Goal: Information Seeking & Learning: Learn about a topic

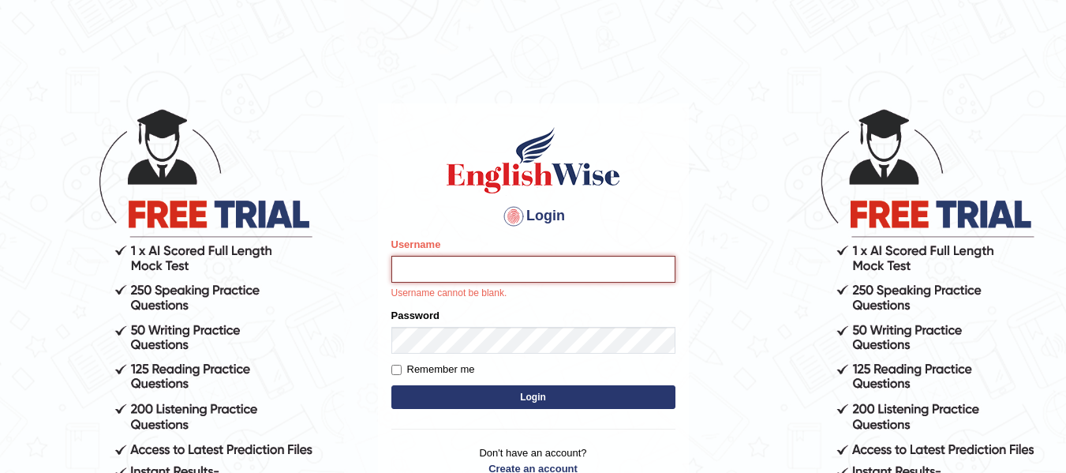
click at [436, 268] on input "Username" at bounding box center [534, 269] width 284 height 27
type input "[EMAIL_ADDRESS][DOMAIN_NAME]"
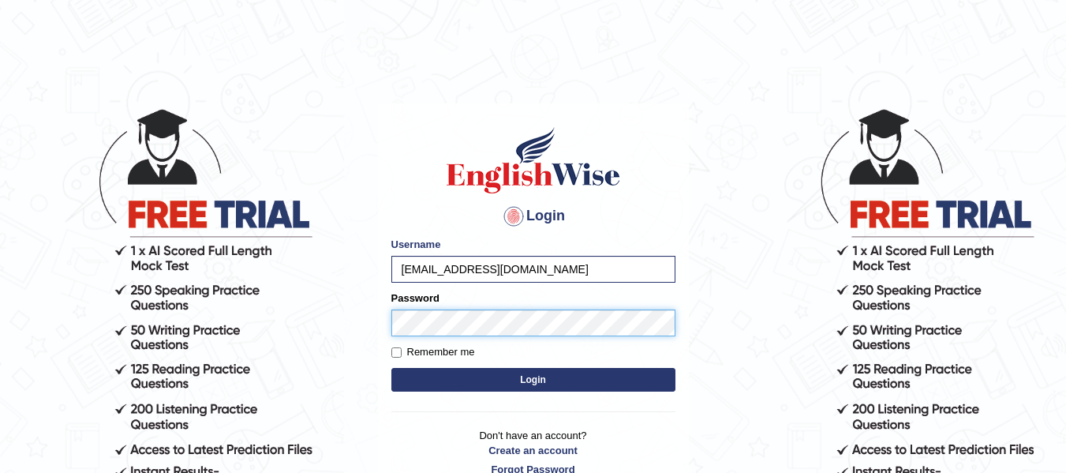
click at [392, 368] on button "Login" at bounding box center [534, 380] width 284 height 24
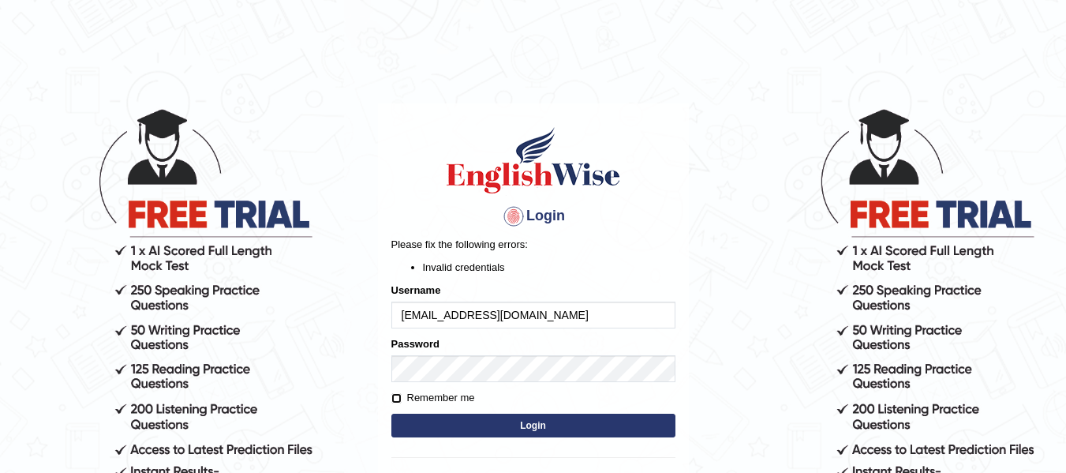
click at [396, 394] on input "Remember me" at bounding box center [397, 398] width 10 height 10
checkbox input "true"
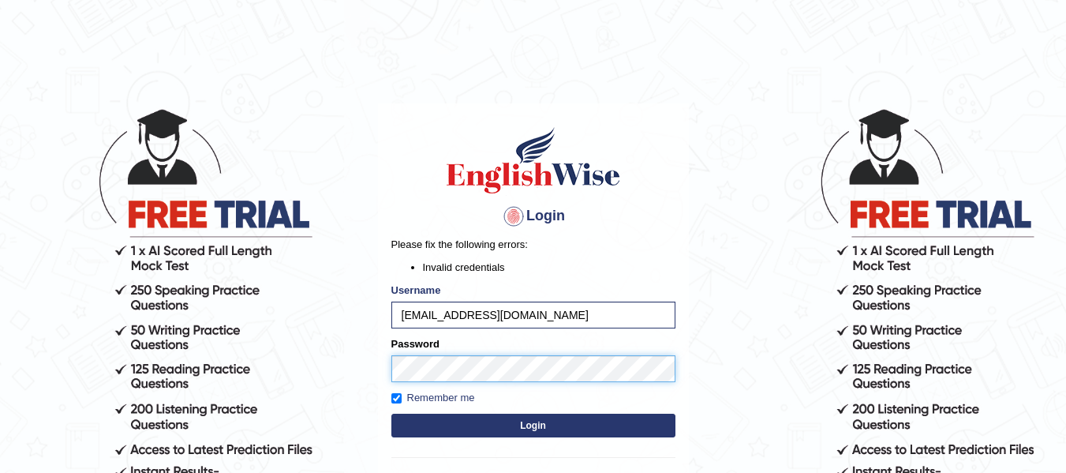
click at [354, 377] on body "Login Please fix the following errors: Invalid credentials Username dhedebimant…" at bounding box center [533, 290] width 1066 height 473
click at [392, 414] on button "Login" at bounding box center [534, 426] width 284 height 24
click at [345, 378] on body "Login Please fix the following errors: Invalid credentials Username dhedebimant…" at bounding box center [533, 290] width 1066 height 473
click at [392, 414] on button "Login" at bounding box center [534, 426] width 284 height 24
click at [343, 380] on body "Login Please fix the following errors: Invalid credentials Username dhedebimant…" at bounding box center [533, 290] width 1066 height 473
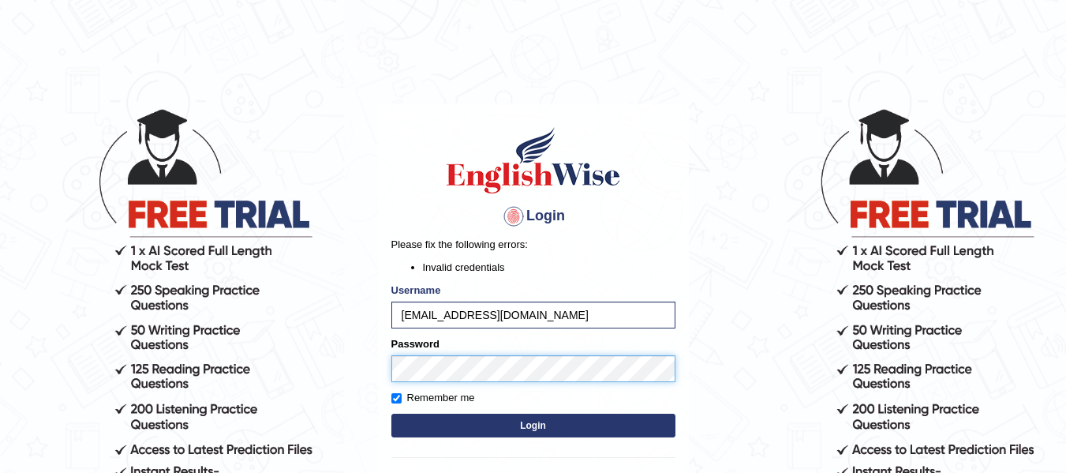
click at [392, 414] on button "Login" at bounding box center [534, 426] width 284 height 24
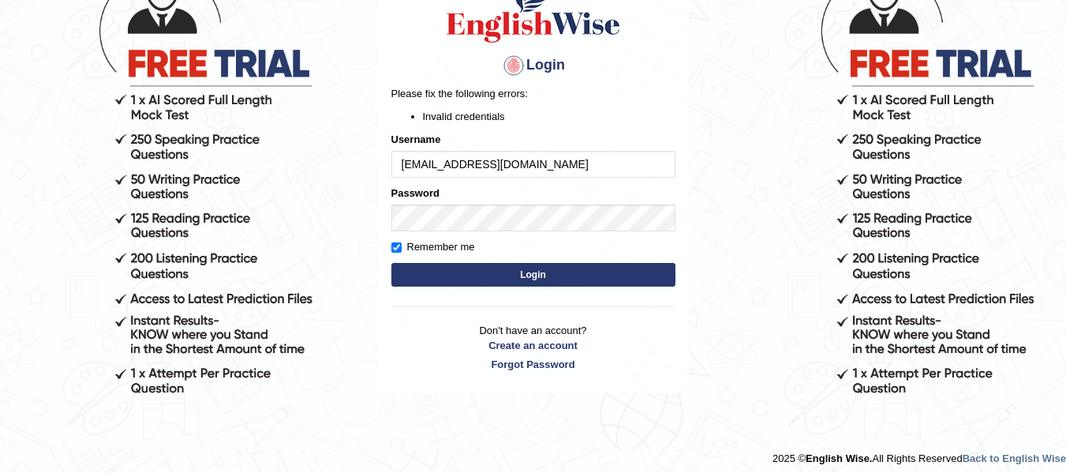
scroll to position [158, 0]
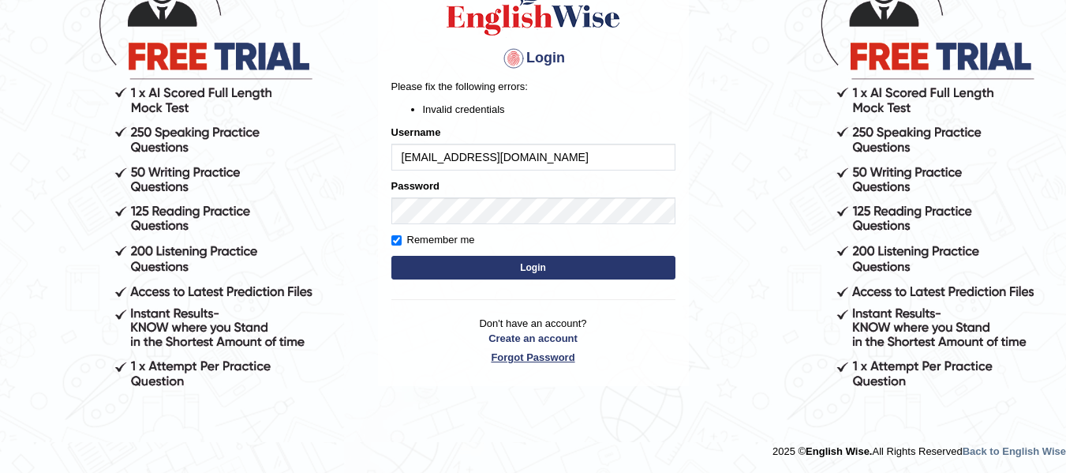
click at [527, 357] on link "Forgot Password" at bounding box center [534, 357] width 284 height 15
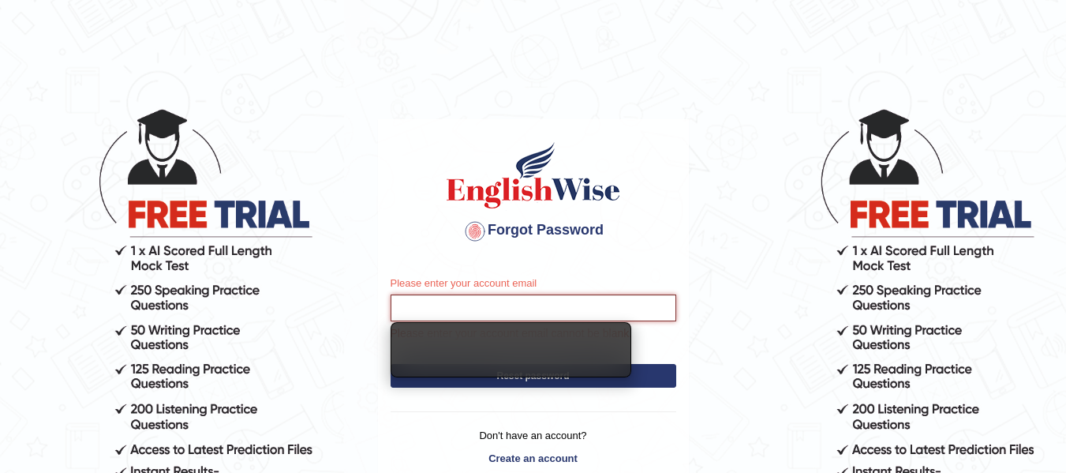
click at [437, 312] on input "Please enter your account email" at bounding box center [534, 307] width 286 height 27
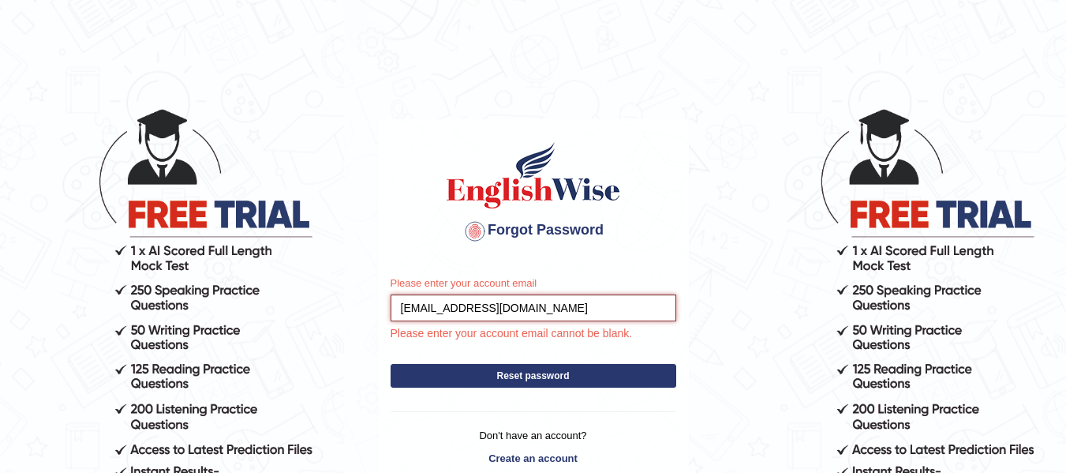
type input "[EMAIL_ADDRESS][DOMAIN_NAME]"
click at [391, 364] on button "Reset password" at bounding box center [534, 376] width 286 height 24
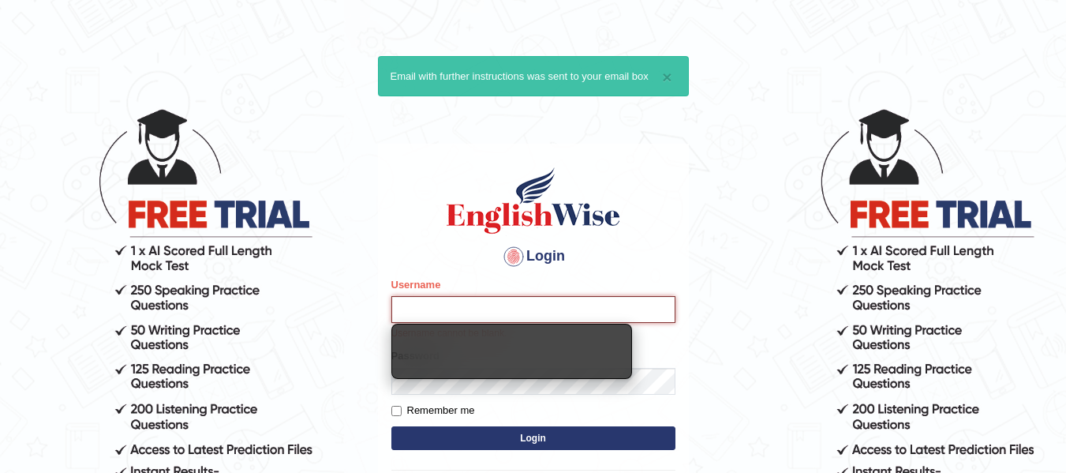
click at [478, 311] on input "Username" at bounding box center [534, 309] width 284 height 27
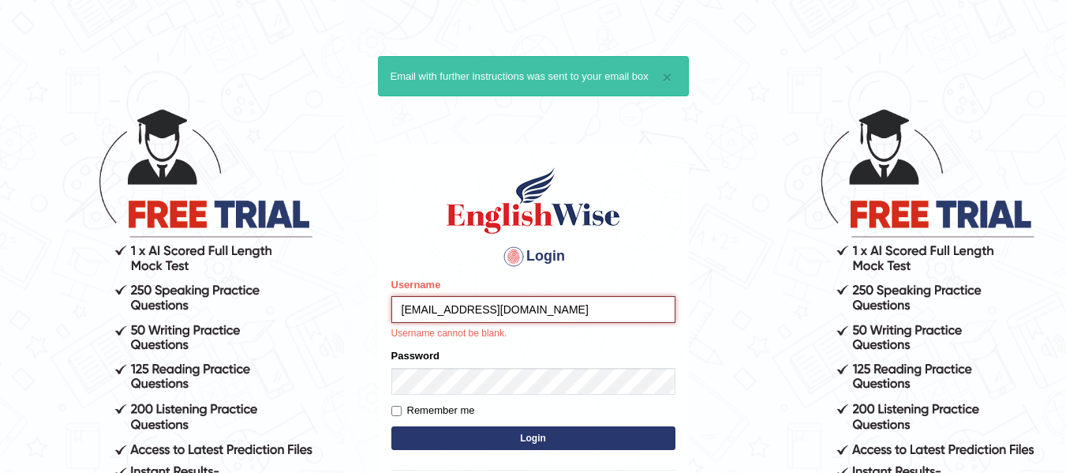
type input "dhedebimantoro@gmail.com"
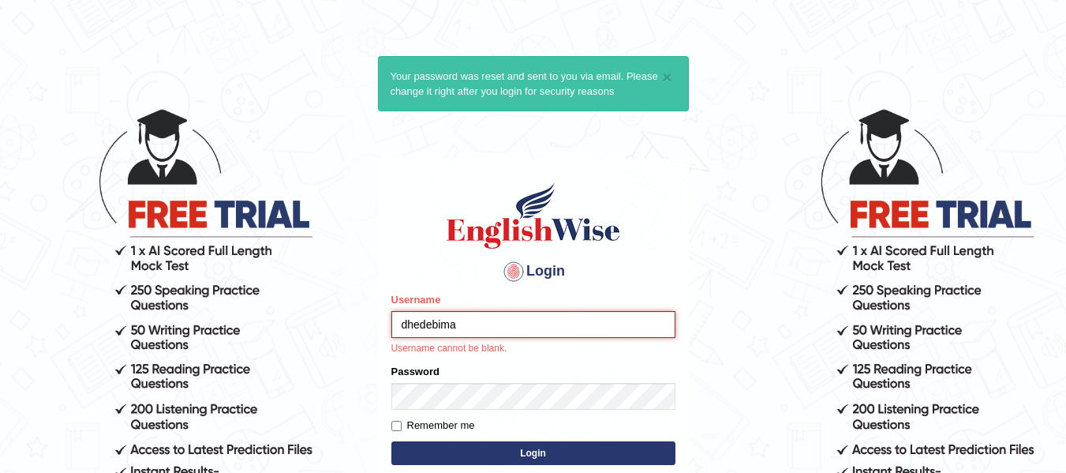
type input "dhedebima"
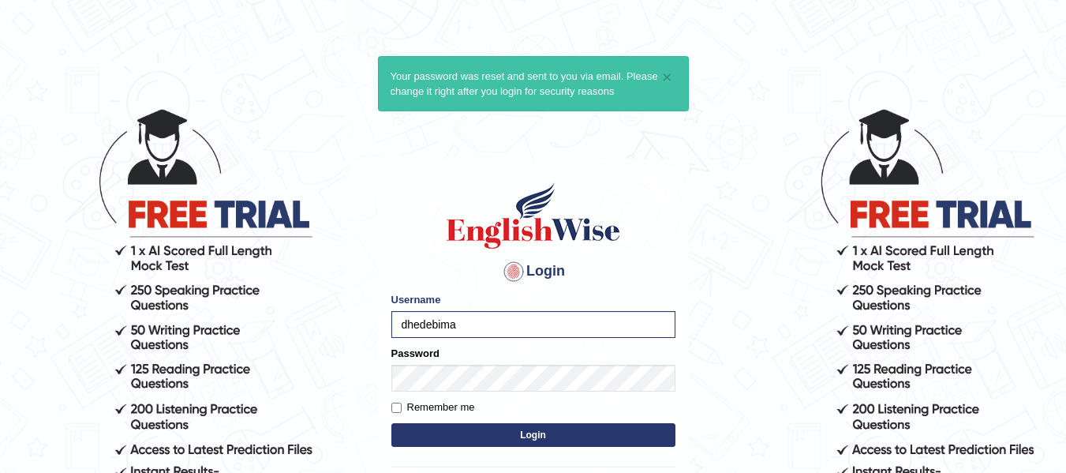
click at [526, 444] on button "Login" at bounding box center [534, 435] width 284 height 24
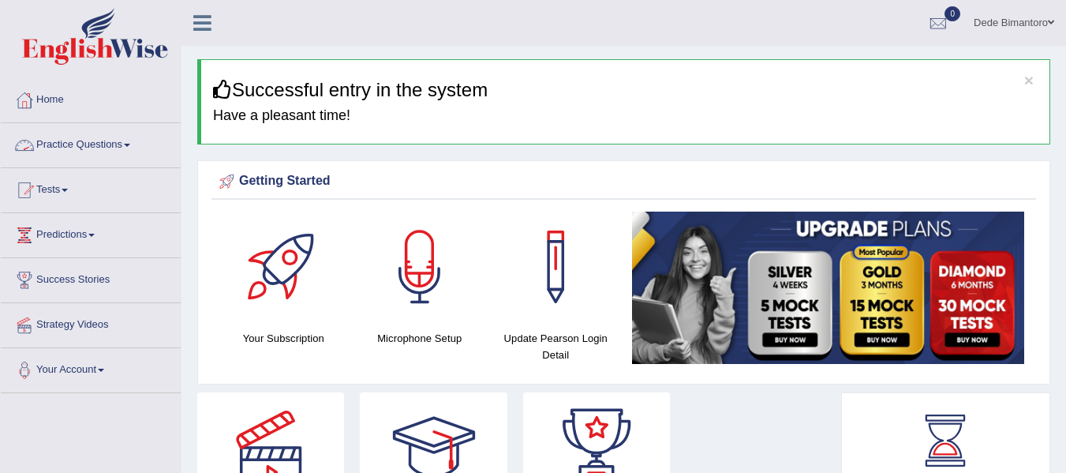
click at [126, 140] on link "Practice Questions" at bounding box center [91, 142] width 180 height 39
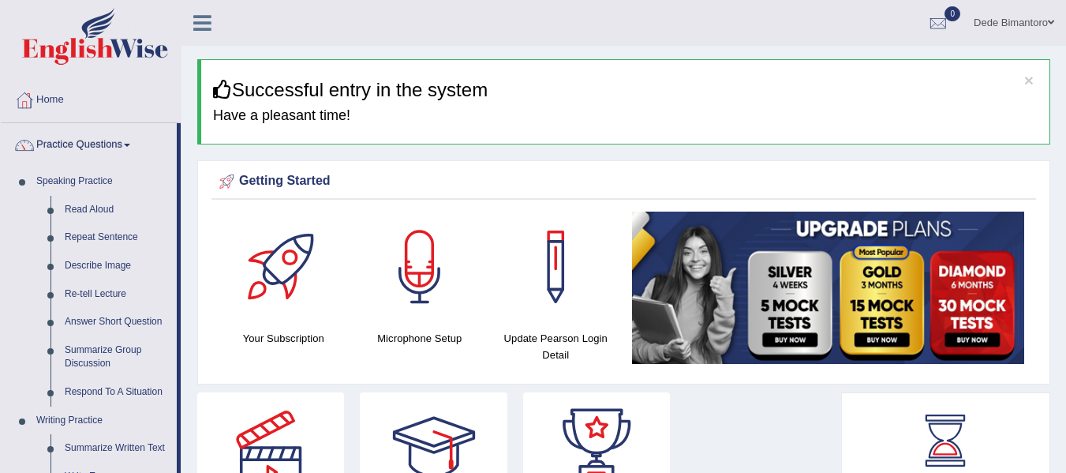
click at [1023, 13] on link "Dede Bimantoro" at bounding box center [1014, 20] width 104 height 41
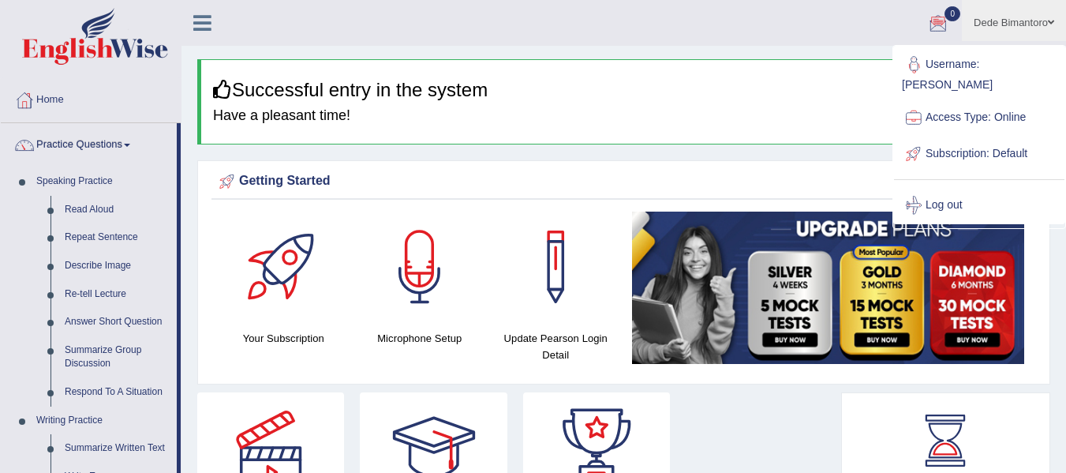
click at [814, 43] on ul "Dede Bimantoro Toggle navigation Username: dhedebima Access Type: Online Subscr…" at bounding box center [757, 22] width 620 height 45
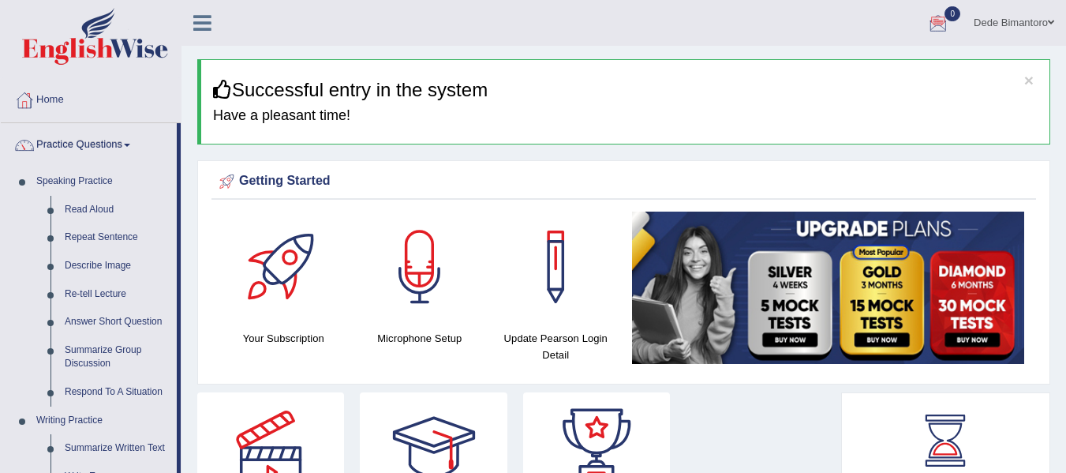
click at [196, 20] on icon at bounding box center [202, 23] width 18 height 21
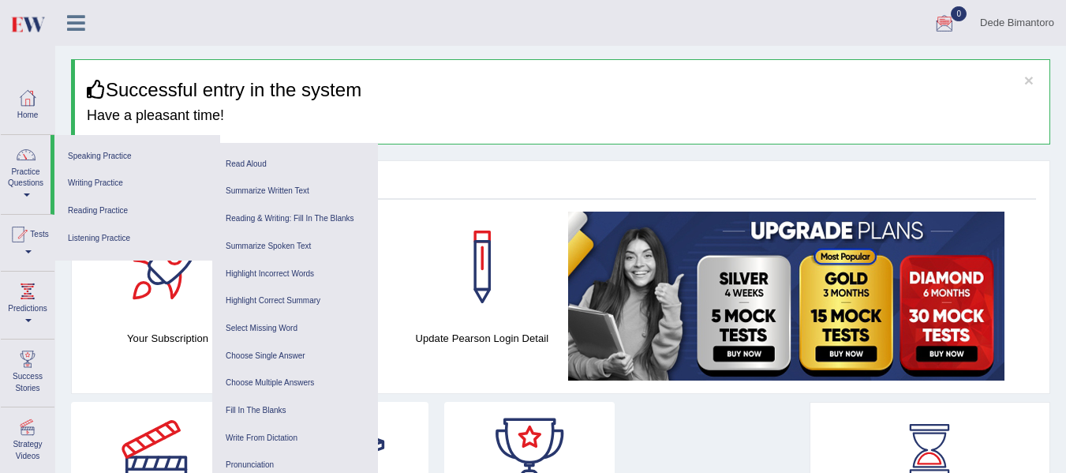
click at [78, 32] on icon at bounding box center [76, 23] width 18 height 21
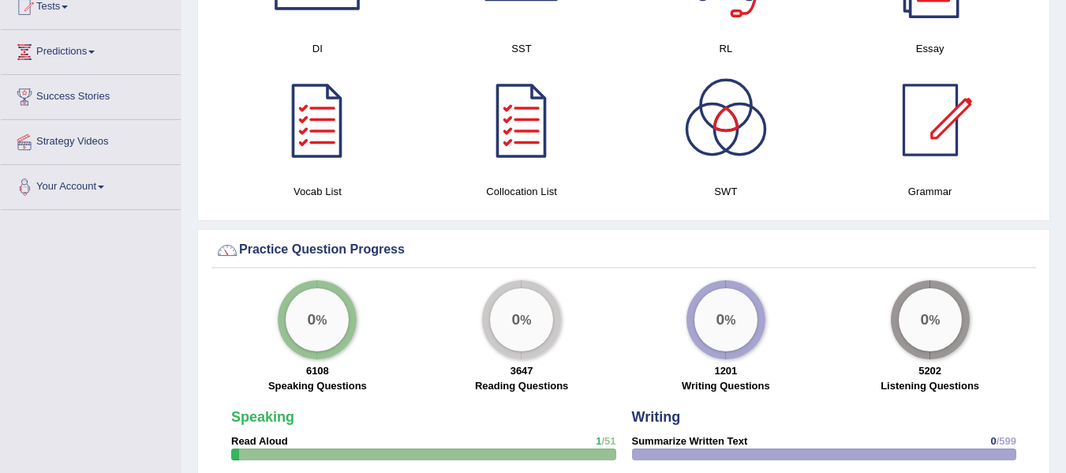
click at [104, 188] on span at bounding box center [101, 187] width 6 height 3
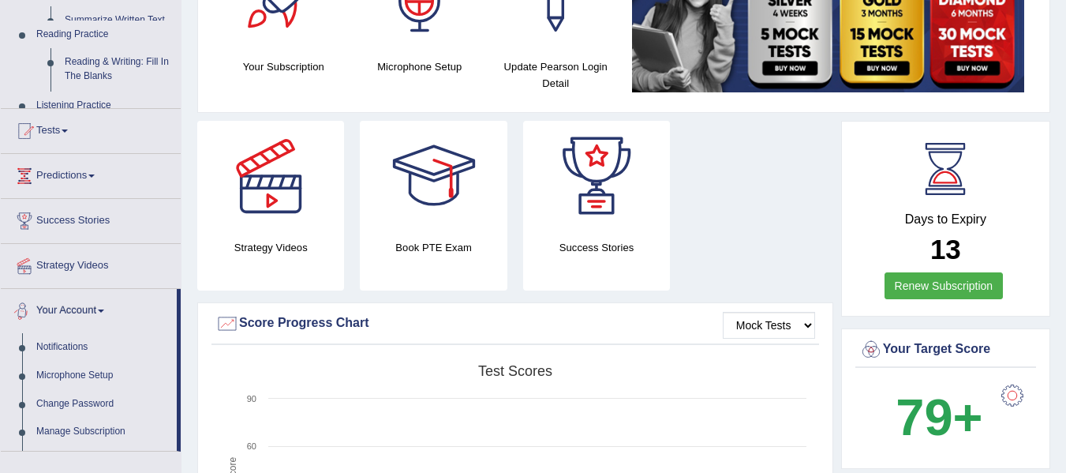
scroll to position [183, 0]
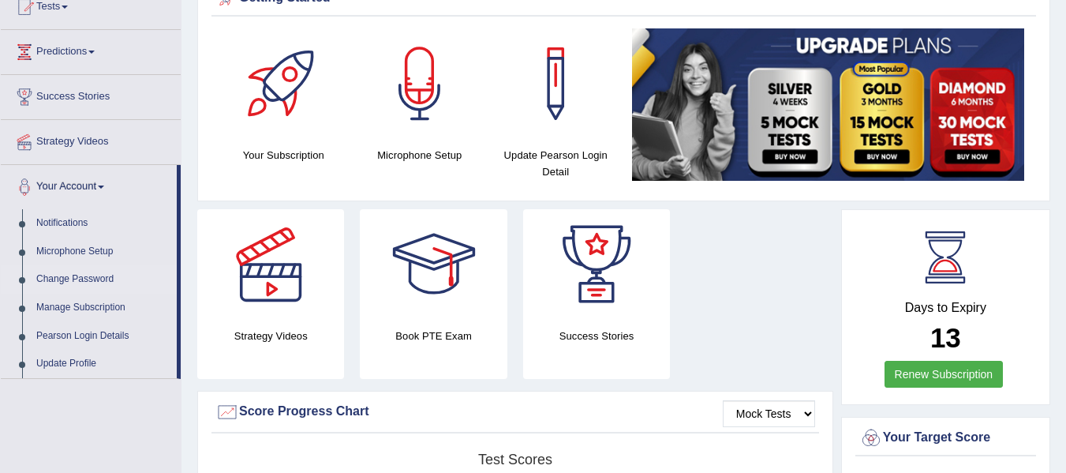
click at [97, 279] on link "Change Password" at bounding box center [103, 279] width 148 height 28
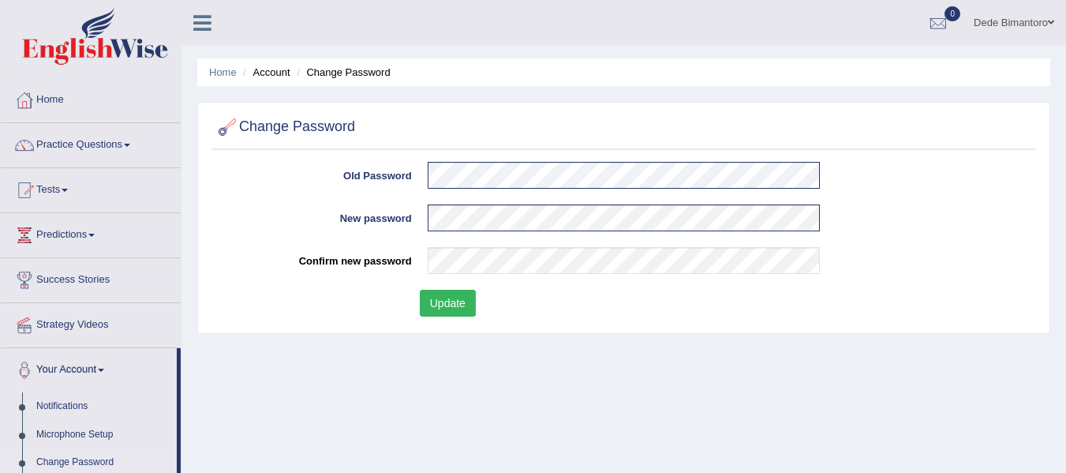
click at [455, 309] on button "Update" at bounding box center [448, 303] width 56 height 27
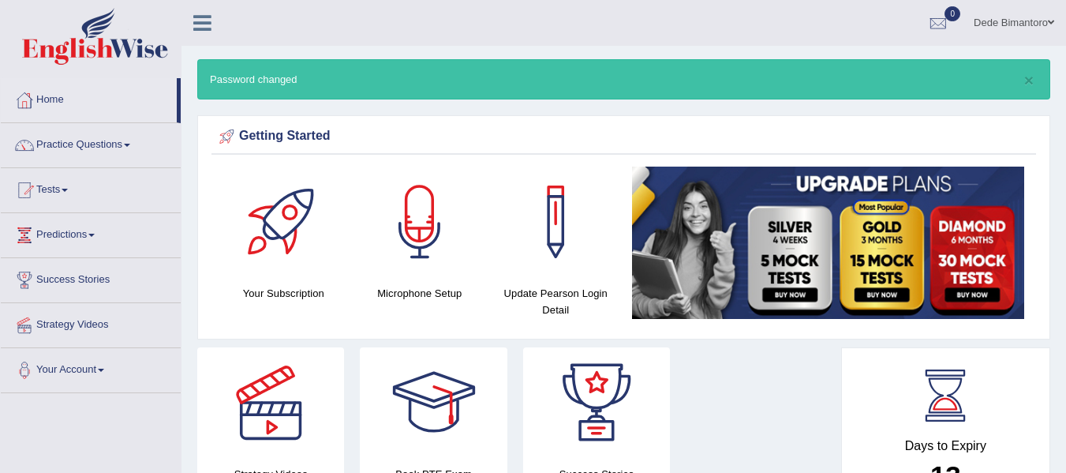
click at [1031, 27] on link "Dede Bimantoro" at bounding box center [1014, 20] width 104 height 41
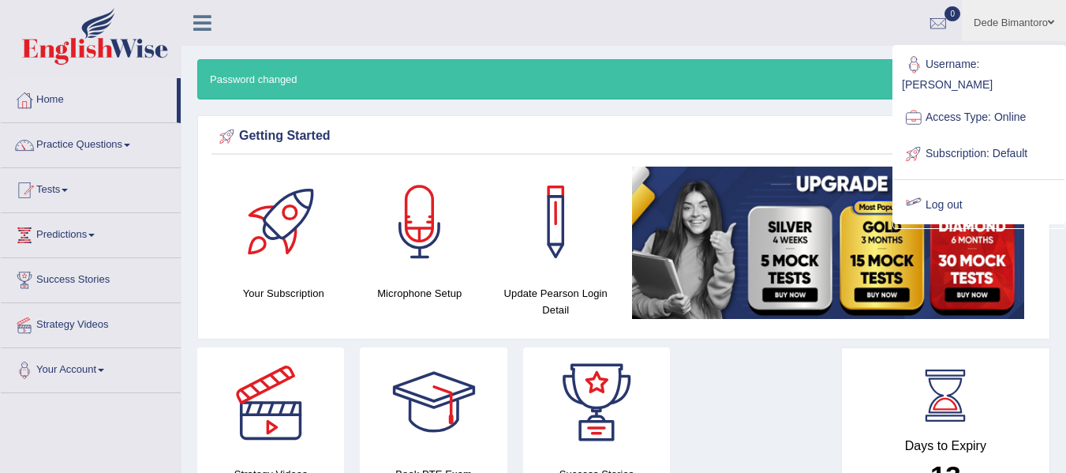
click at [942, 187] on link "Log out" at bounding box center [979, 205] width 171 height 36
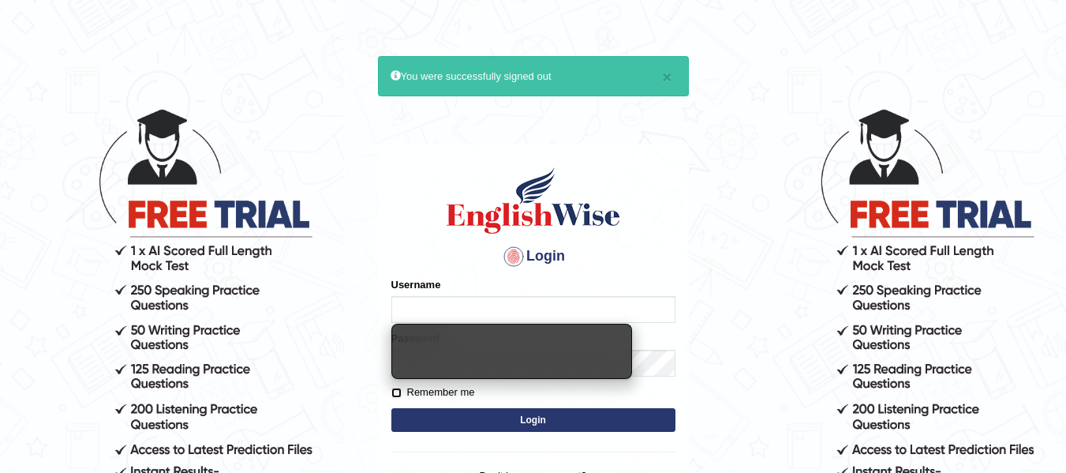
click at [400, 394] on input "Remember me" at bounding box center [397, 393] width 10 height 10
checkbox input "true"
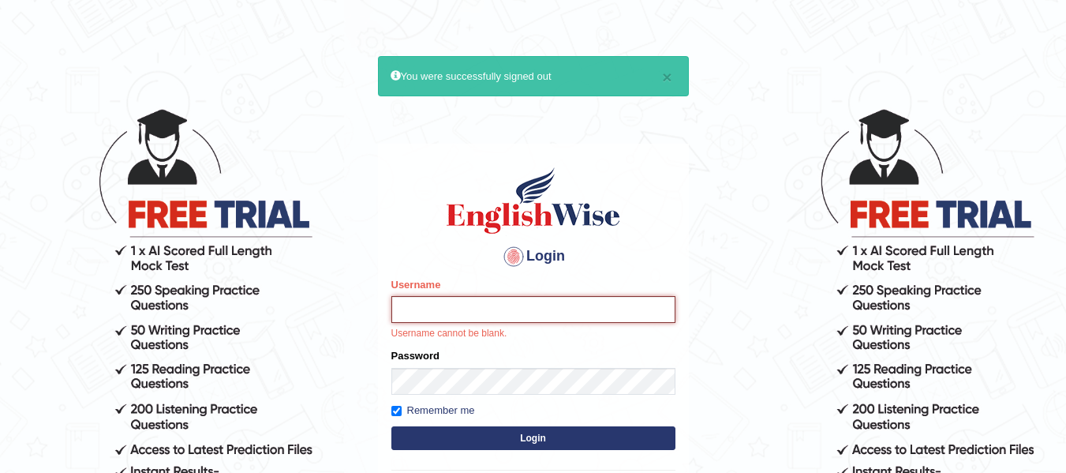
click at [420, 301] on input "Username" at bounding box center [534, 309] width 284 height 27
type input "dhedebima"
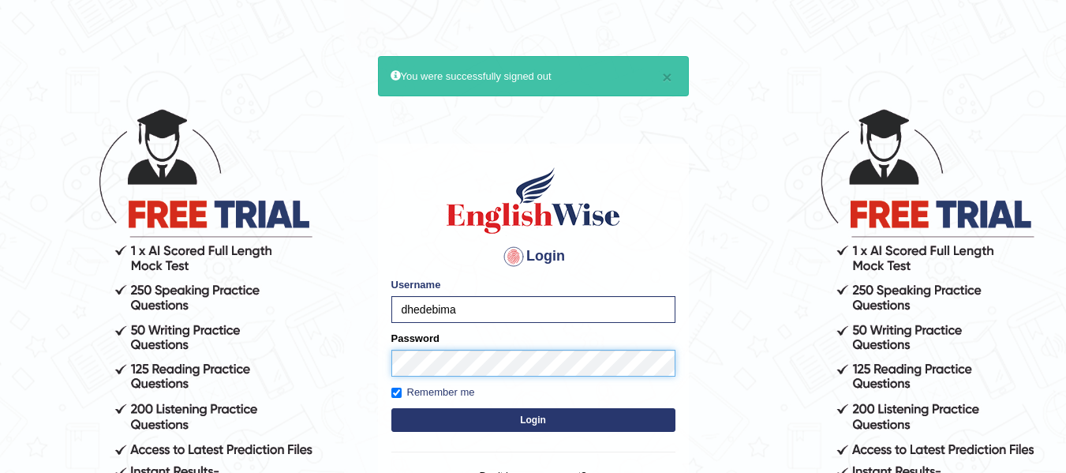
click at [392, 408] on button "Login" at bounding box center [534, 420] width 284 height 24
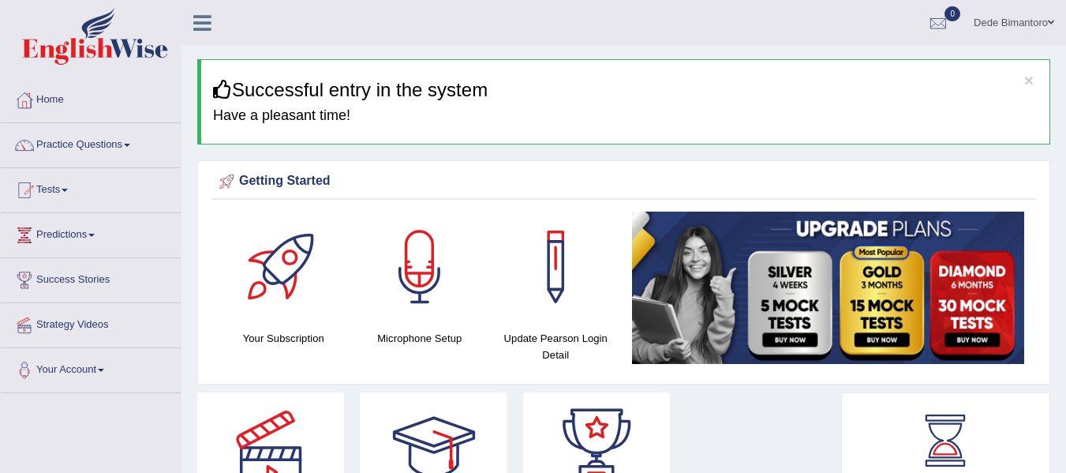
click at [519, 33] on ul "Dede Bimantoro Toggle navigation Username: dhedebima Access Type: Online Subscr…" at bounding box center [757, 22] width 620 height 45
click at [549, 277] on div at bounding box center [555, 267] width 111 height 111
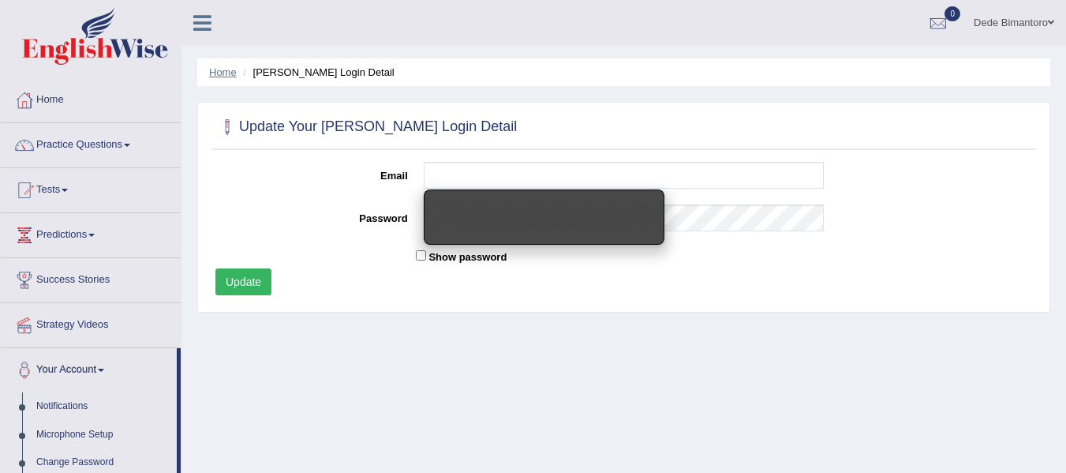
click at [224, 73] on link "Home" at bounding box center [223, 72] width 28 height 12
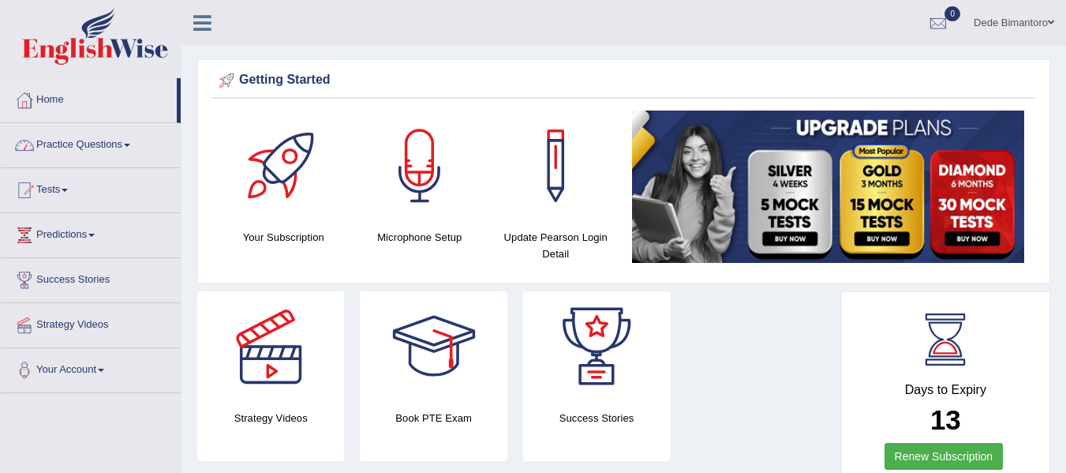
click at [122, 156] on link "Practice Questions" at bounding box center [91, 142] width 180 height 39
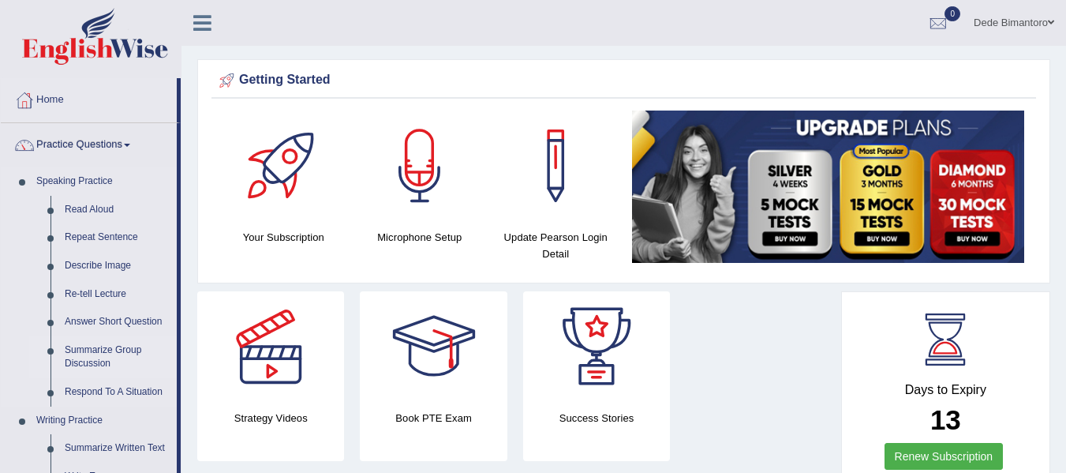
scroll to position [79, 0]
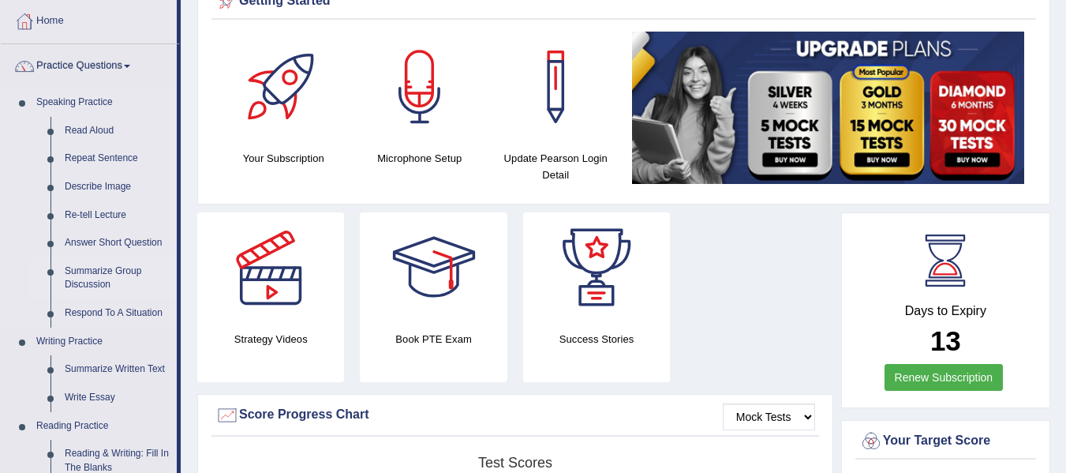
click at [111, 272] on link "Summarize Group Discussion" at bounding box center [117, 278] width 119 height 42
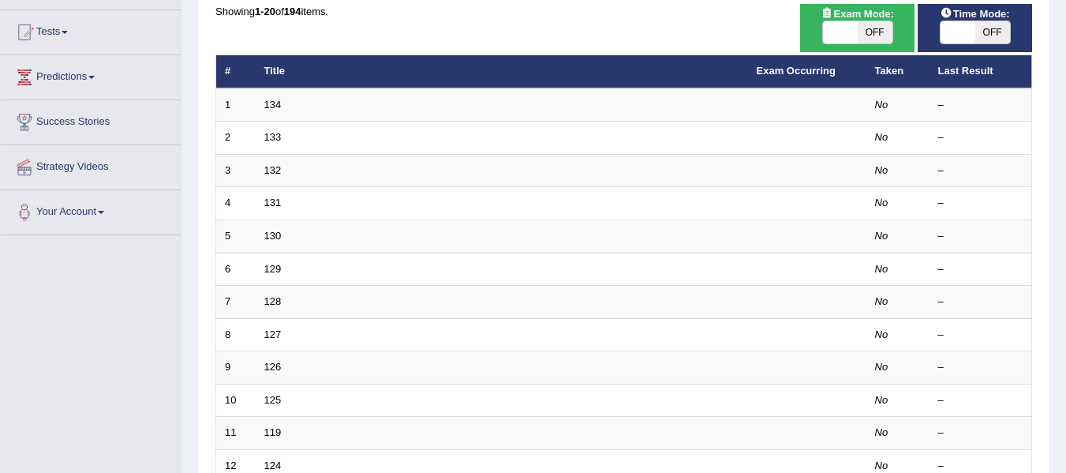
scroll to position [79, 0]
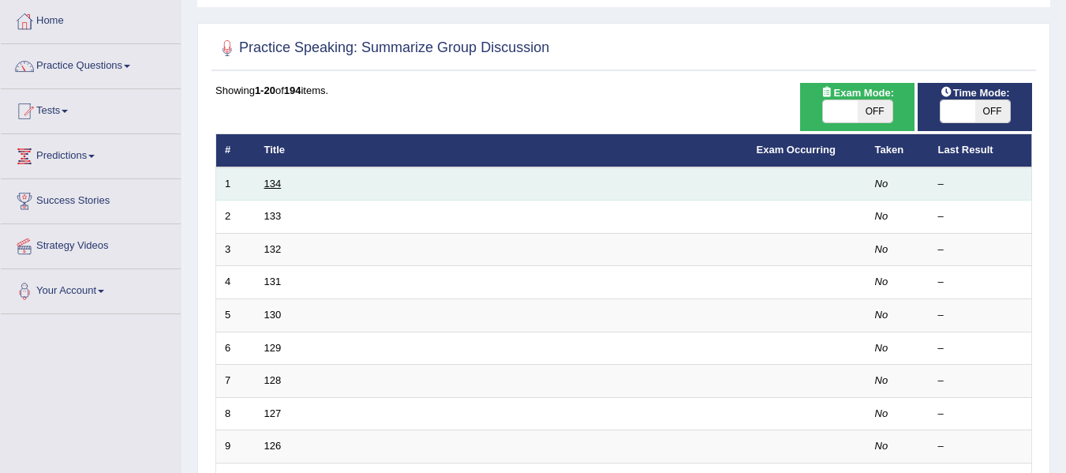
click at [275, 182] on link "134" at bounding box center [272, 184] width 17 height 12
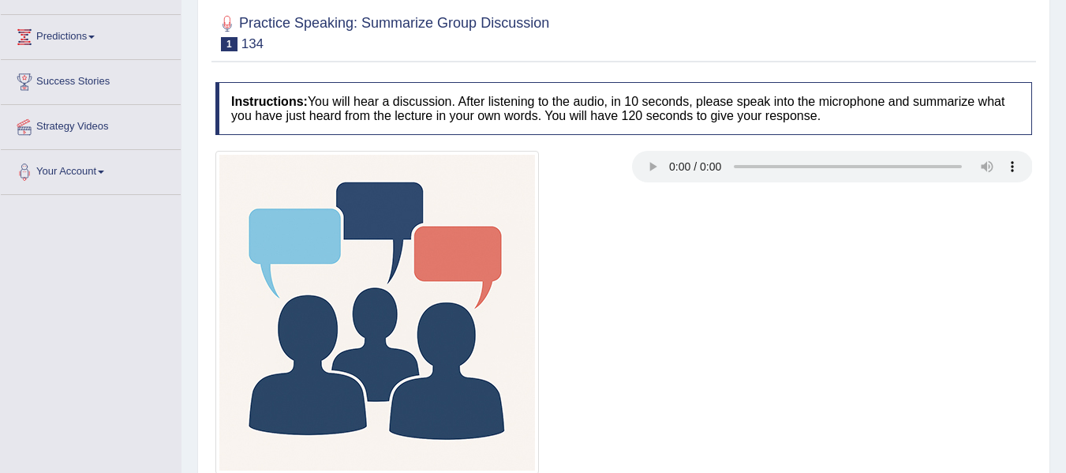
scroll to position [237, 0]
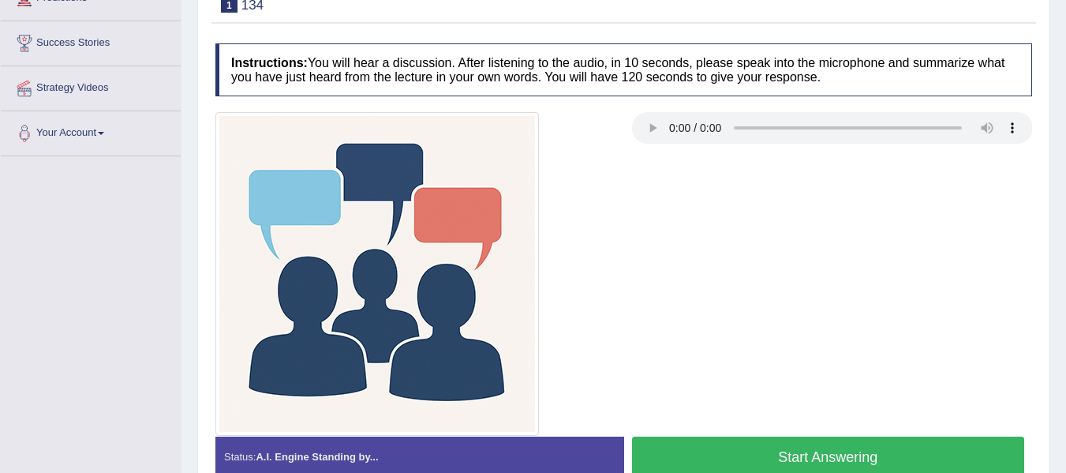
click at [871, 171] on div at bounding box center [624, 274] width 833 height 324
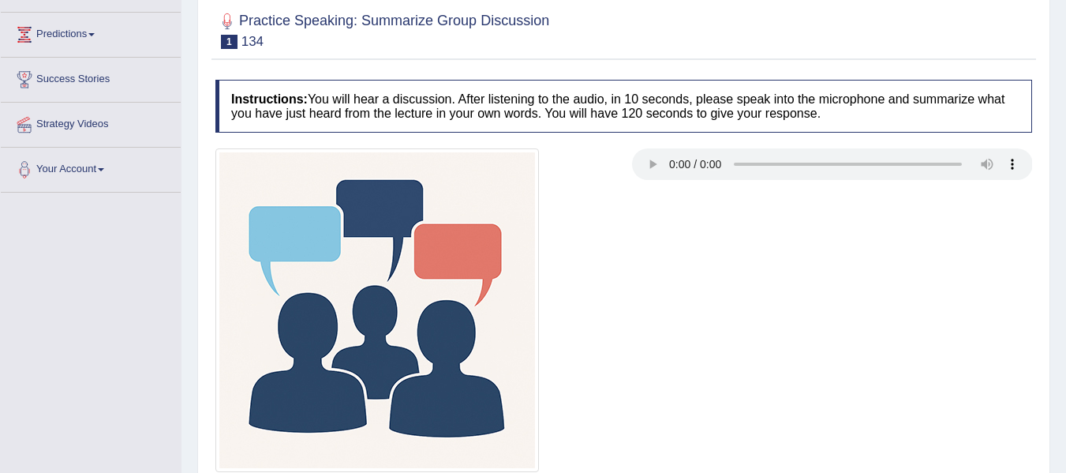
scroll to position [198, 0]
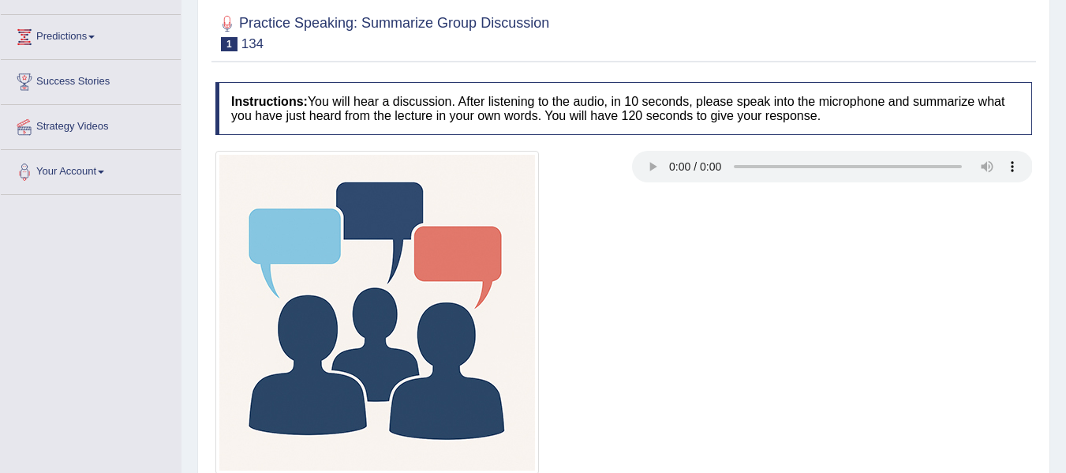
click at [740, 280] on div at bounding box center [624, 313] width 833 height 324
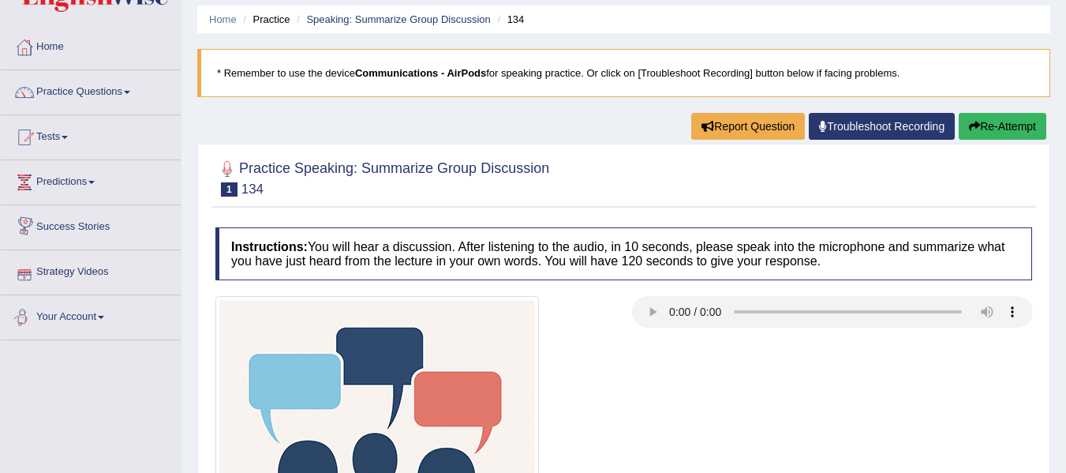
scroll to position [0, 0]
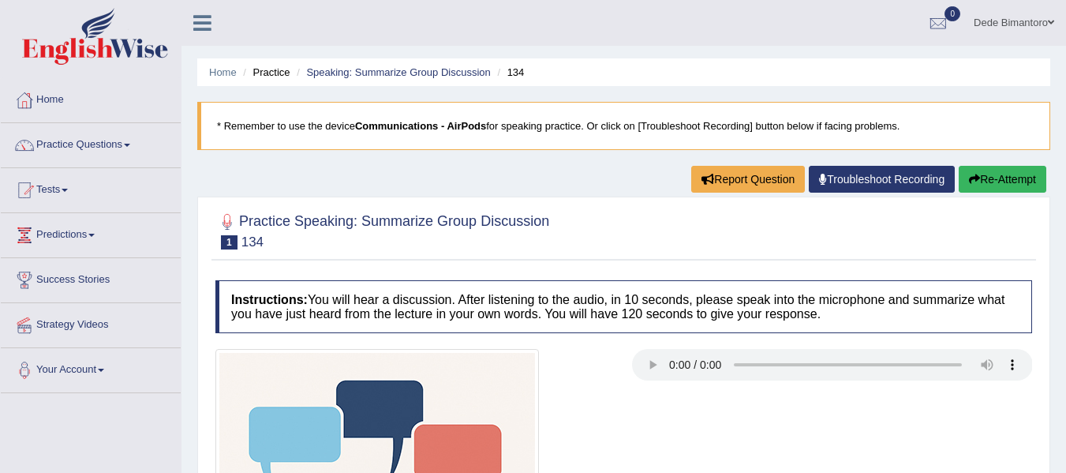
click at [63, 99] on link "Home" at bounding box center [91, 97] width 180 height 39
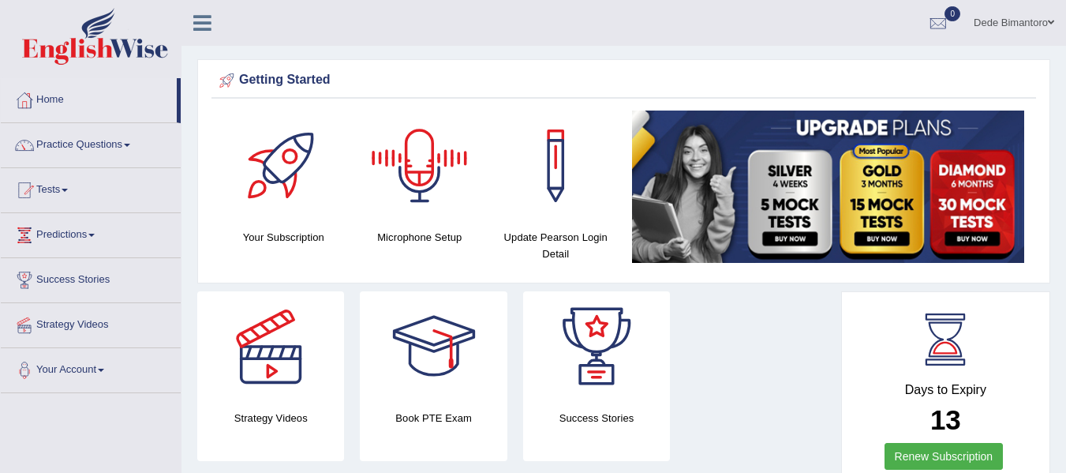
click at [420, 168] on div at bounding box center [420, 166] width 111 height 111
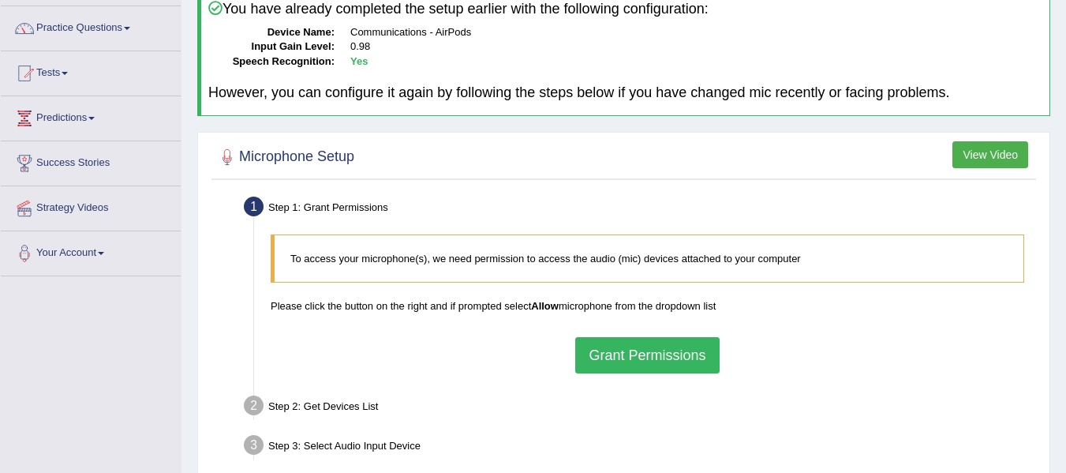
scroll to position [79, 0]
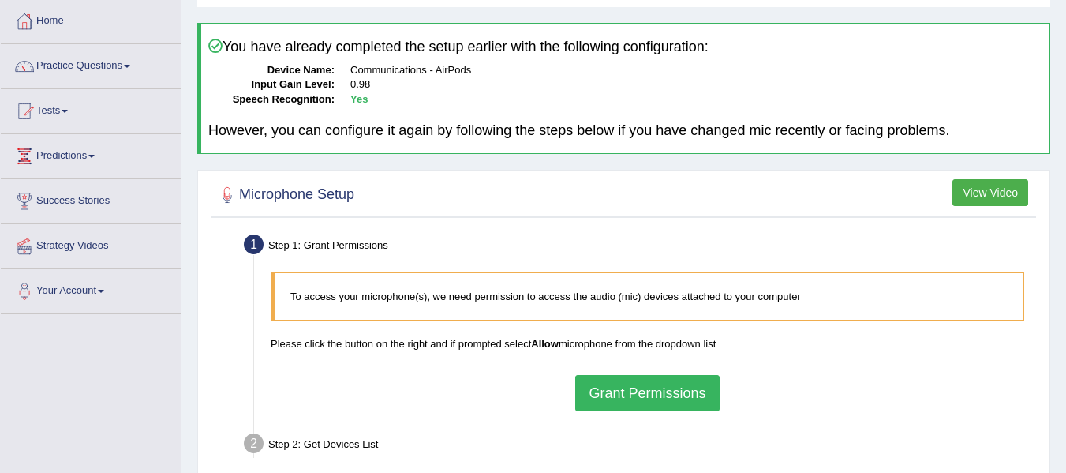
click at [669, 393] on button "Grant Permissions" at bounding box center [647, 393] width 144 height 36
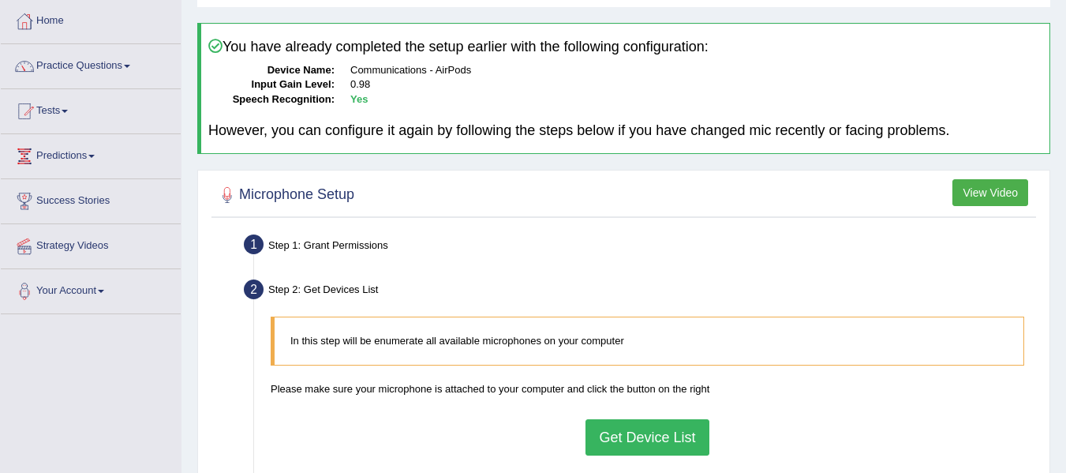
scroll to position [158, 0]
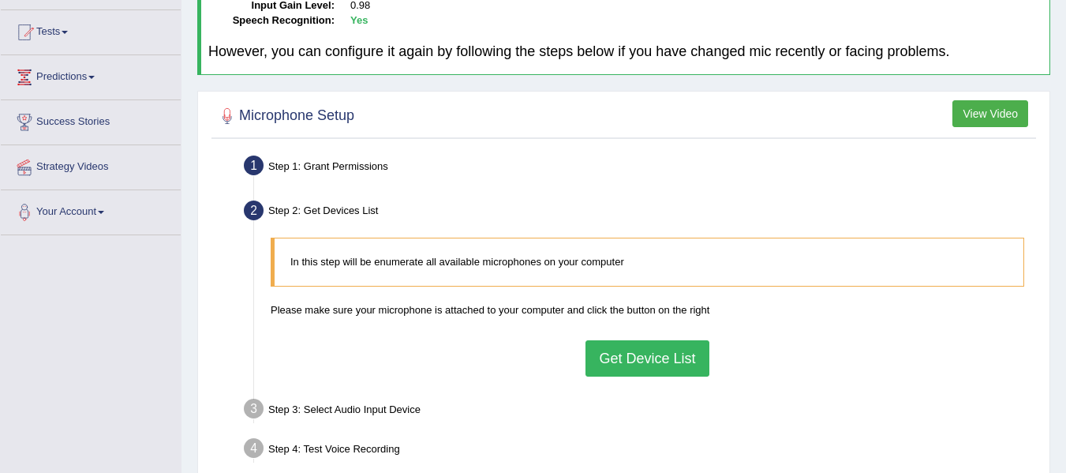
click at [647, 357] on button "Get Device List" at bounding box center [647, 358] width 123 height 36
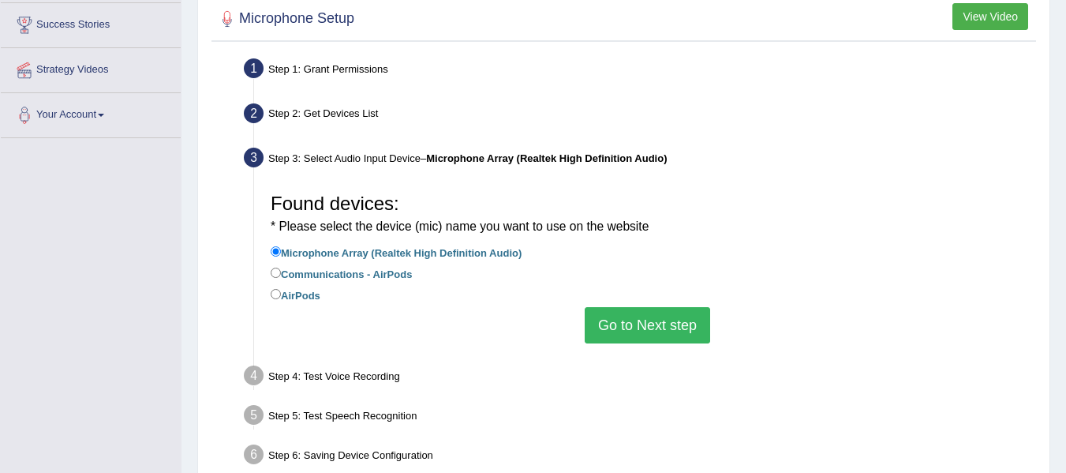
scroll to position [316, 0]
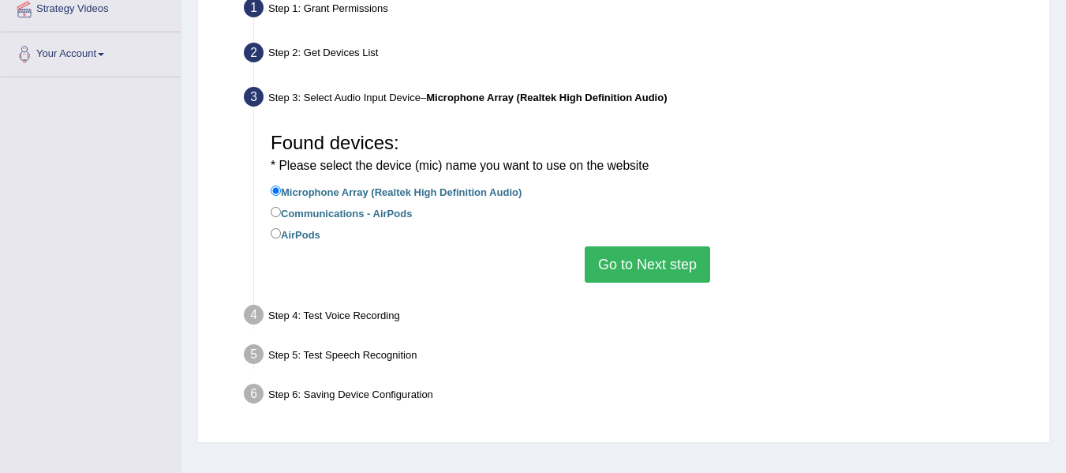
click at [324, 212] on label "Communications - AirPods" at bounding box center [341, 212] width 141 height 17
click at [281, 212] on input "Communications - AirPods" at bounding box center [276, 212] width 10 height 10
radio input "true"
click at [677, 259] on button "Go to Next step" at bounding box center [648, 264] width 126 height 36
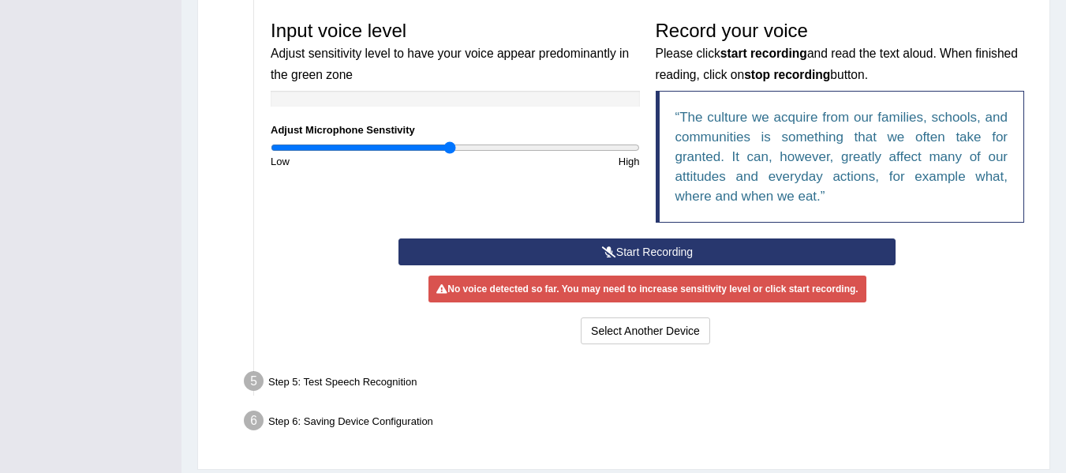
scroll to position [474, 0]
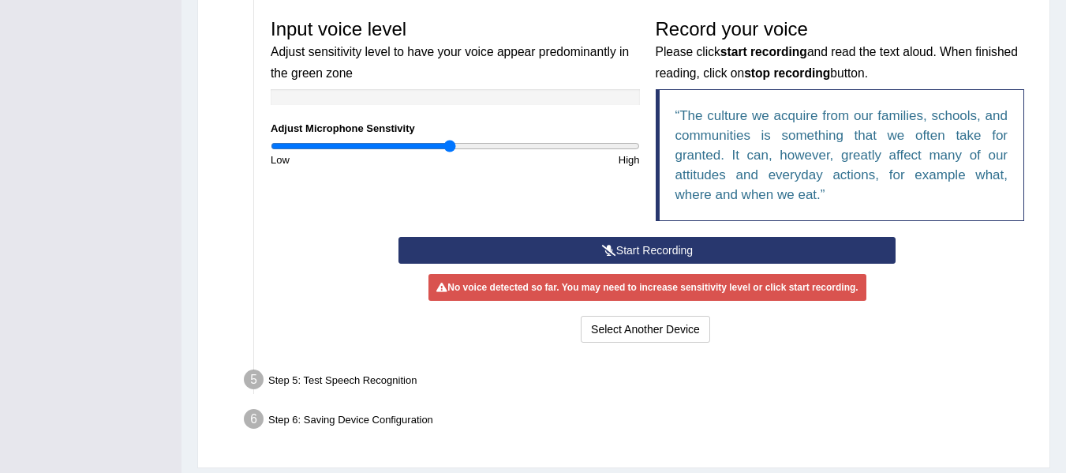
click at [548, 246] on button "Start Recording" at bounding box center [647, 250] width 497 height 27
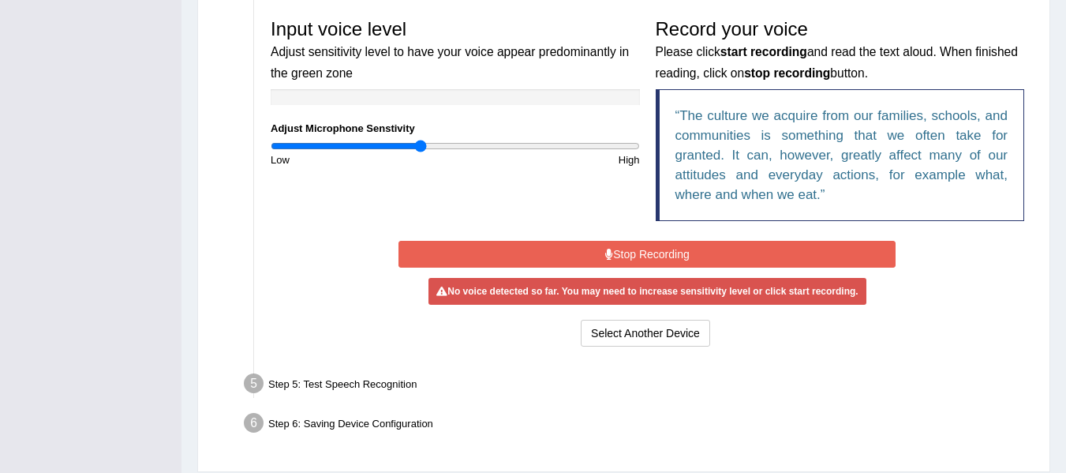
drag, startPoint x: 451, startPoint y: 146, endPoint x: 422, endPoint y: 152, distance: 28.9
click at [422, 152] on input "range" at bounding box center [455, 146] width 369 height 13
click at [568, 250] on button "Stop Recording" at bounding box center [647, 254] width 497 height 27
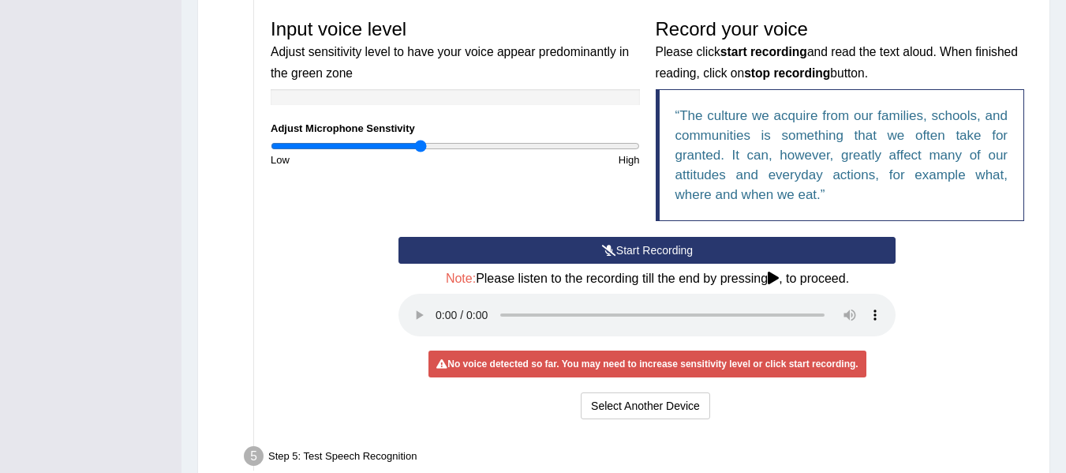
click at [586, 245] on button "Start Recording" at bounding box center [647, 250] width 497 height 27
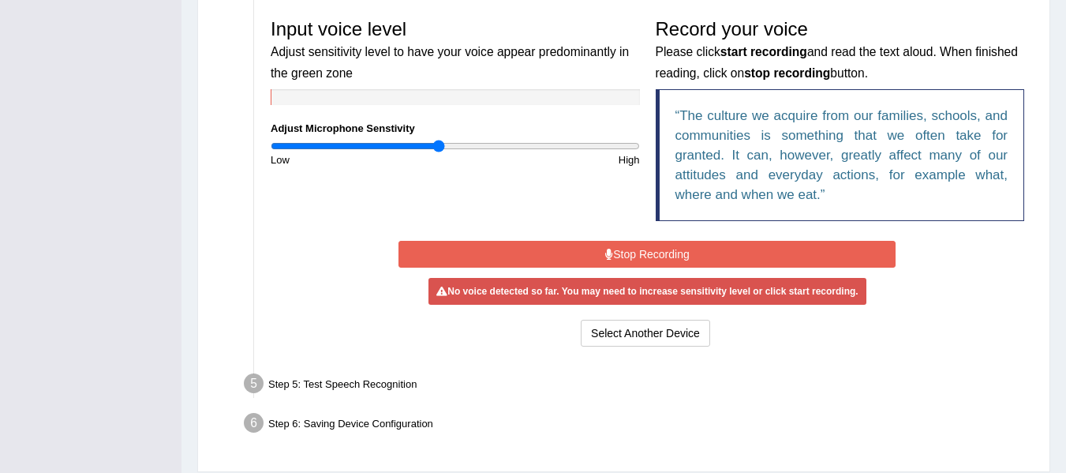
drag, startPoint x: 425, startPoint y: 149, endPoint x: 437, endPoint y: 149, distance: 11.8
click at [437, 149] on input "range" at bounding box center [455, 146] width 369 height 13
click at [608, 268] on button "Stop Recording" at bounding box center [647, 254] width 497 height 27
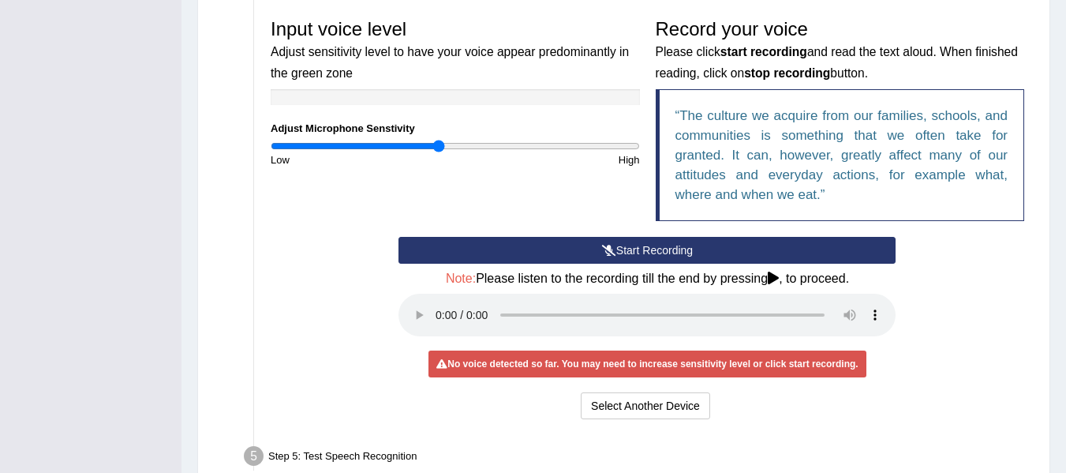
click at [605, 249] on icon at bounding box center [609, 250] width 14 height 11
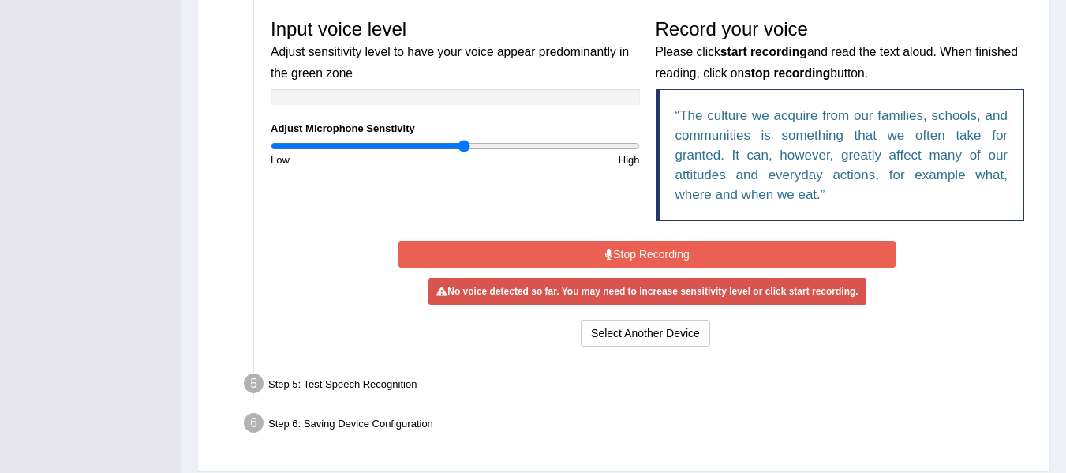
drag, startPoint x: 439, startPoint y: 148, endPoint x: 466, endPoint y: 145, distance: 27.0
type input "1.06"
click at [466, 145] on input "range" at bounding box center [455, 146] width 369 height 13
click at [631, 245] on button "Stop Recording" at bounding box center [647, 254] width 497 height 27
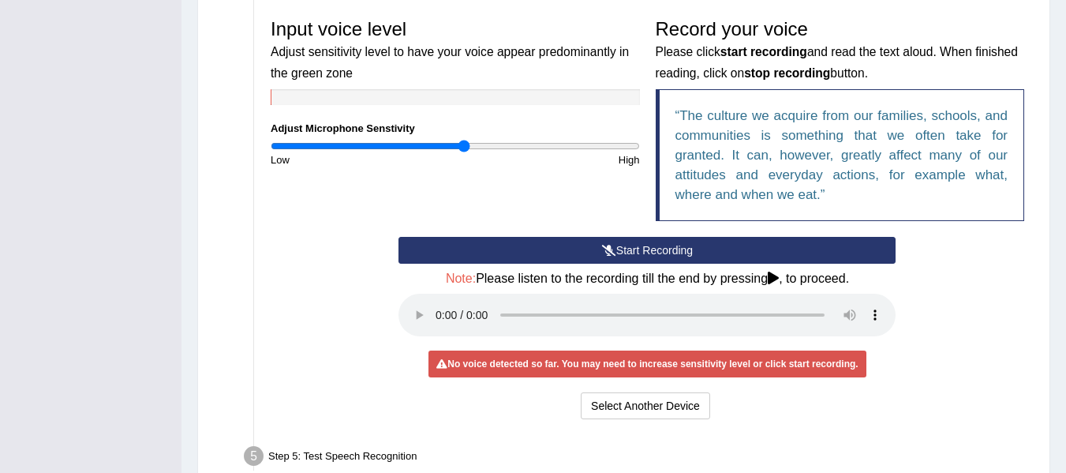
click at [631, 248] on button "Start Recording" at bounding box center [647, 250] width 497 height 27
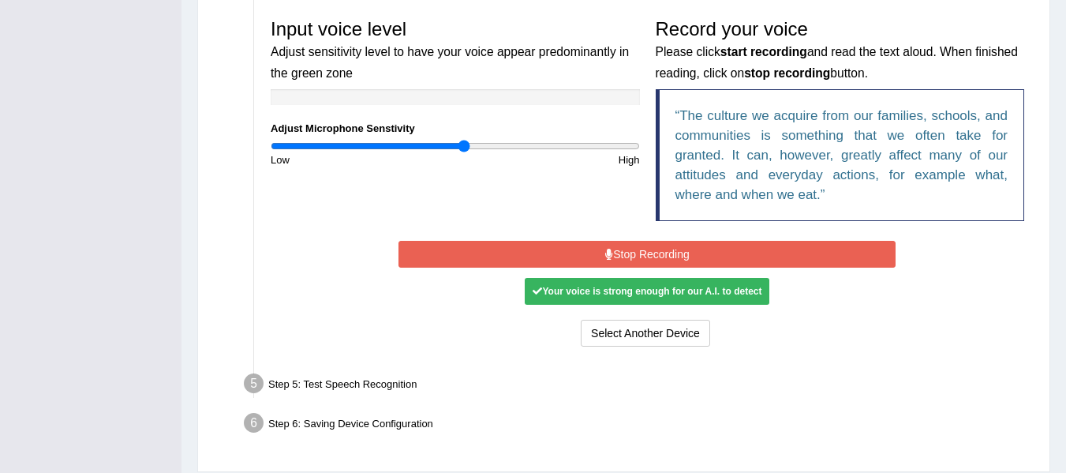
click at [633, 256] on button "Stop Recording" at bounding box center [647, 254] width 497 height 27
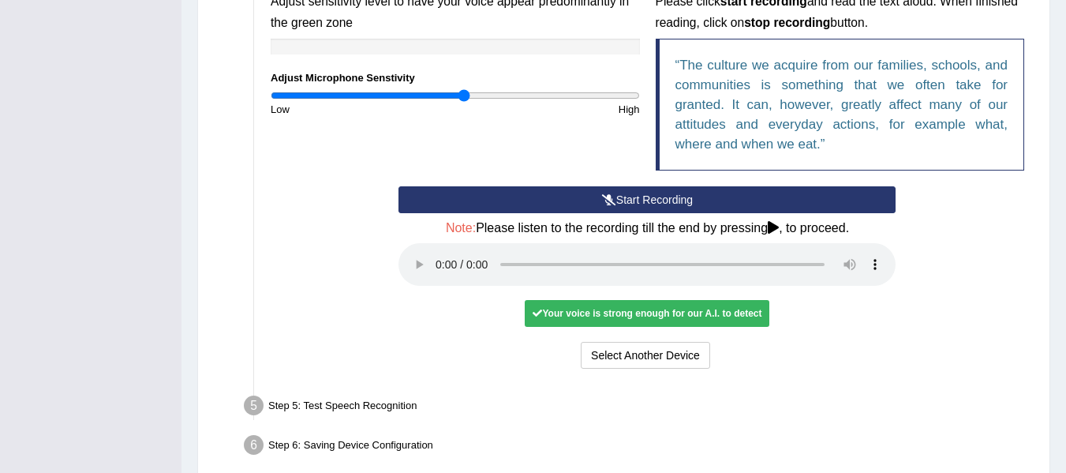
scroll to position [597, 0]
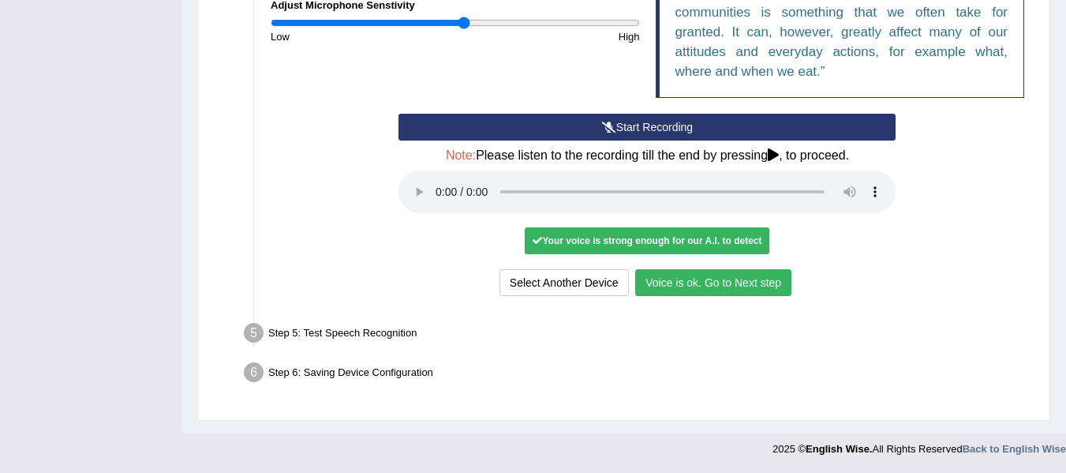
click at [682, 276] on button "Voice is ok. Go to Next step" at bounding box center [713, 282] width 156 height 27
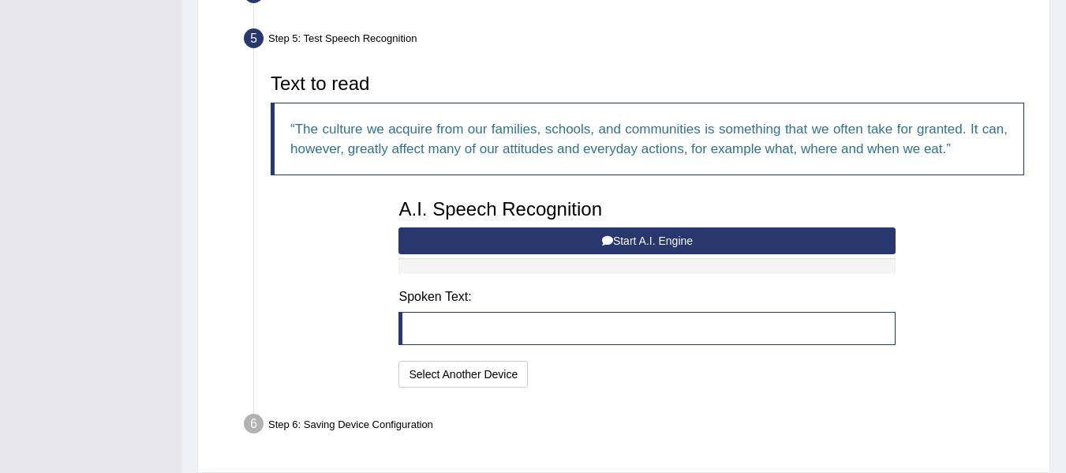
scroll to position [436, 0]
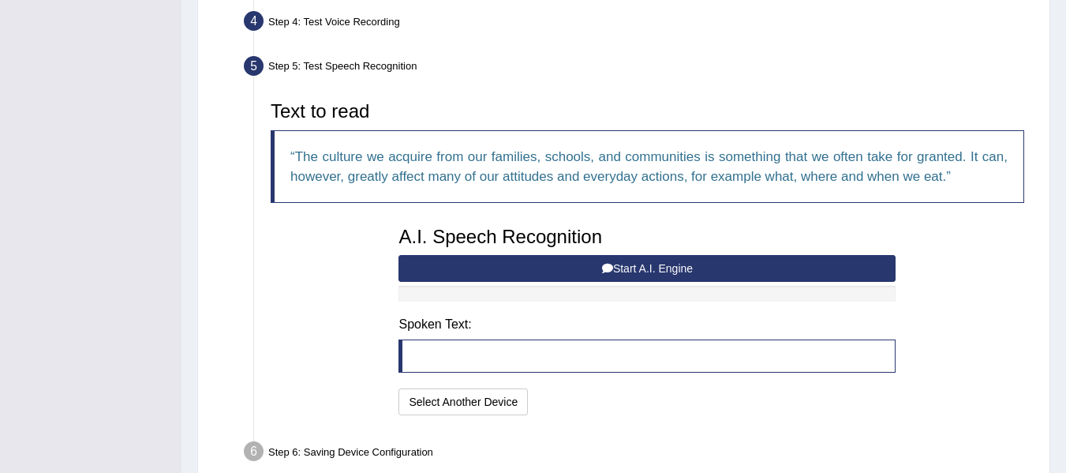
click at [551, 265] on button "Start A.I. Engine" at bounding box center [647, 268] width 497 height 27
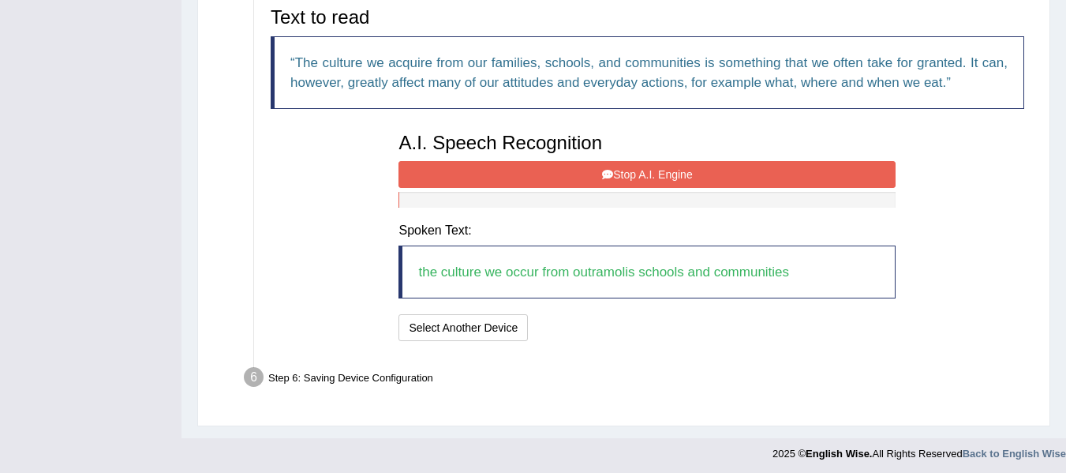
scroll to position [534, 0]
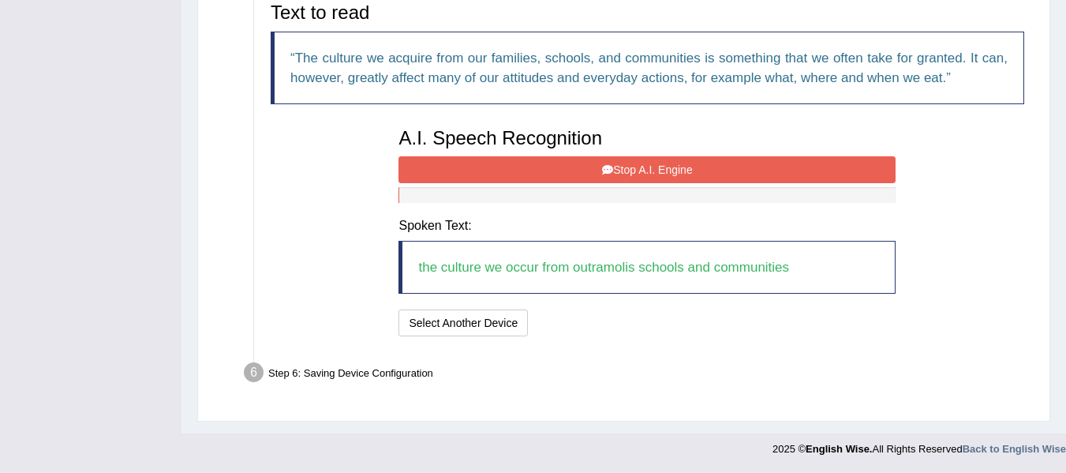
click at [600, 171] on button "Stop A.I. Engine" at bounding box center [647, 169] width 497 height 27
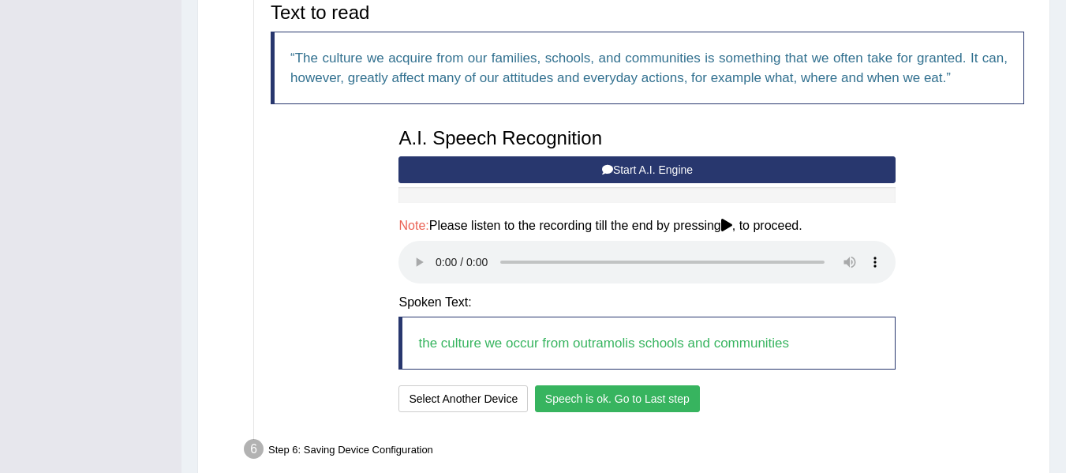
click at [635, 392] on button "Speech is ok. Go to Last step" at bounding box center [617, 398] width 165 height 27
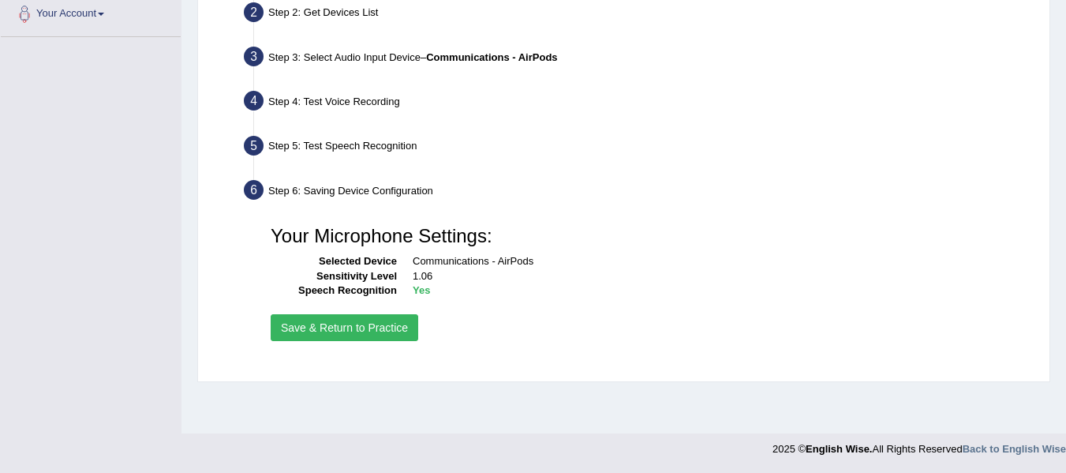
scroll to position [356, 0]
click at [383, 330] on button "Save & Return to Practice" at bounding box center [345, 327] width 148 height 27
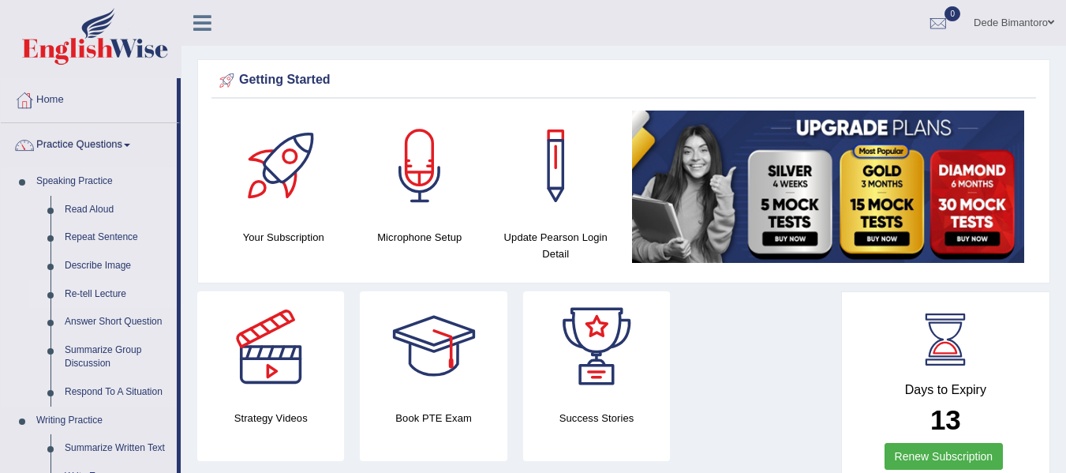
click at [107, 290] on link "Re-tell Lecture" at bounding box center [117, 294] width 119 height 28
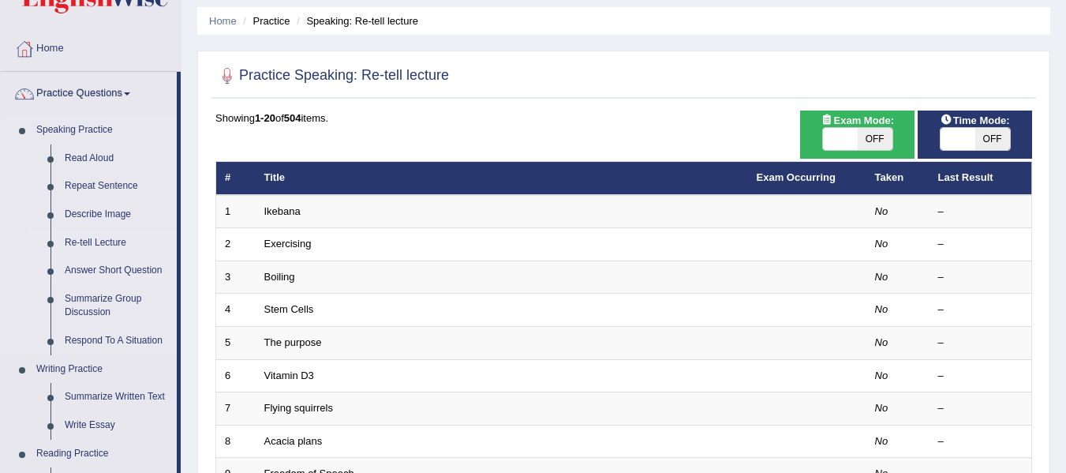
scroll to position [79, 0]
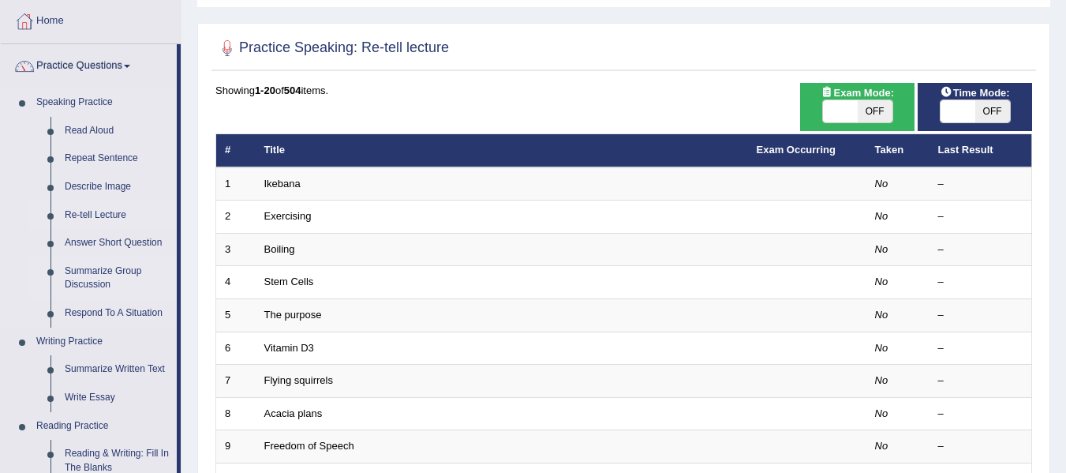
click at [96, 257] on link "Summarize Group Discussion" at bounding box center [117, 278] width 119 height 42
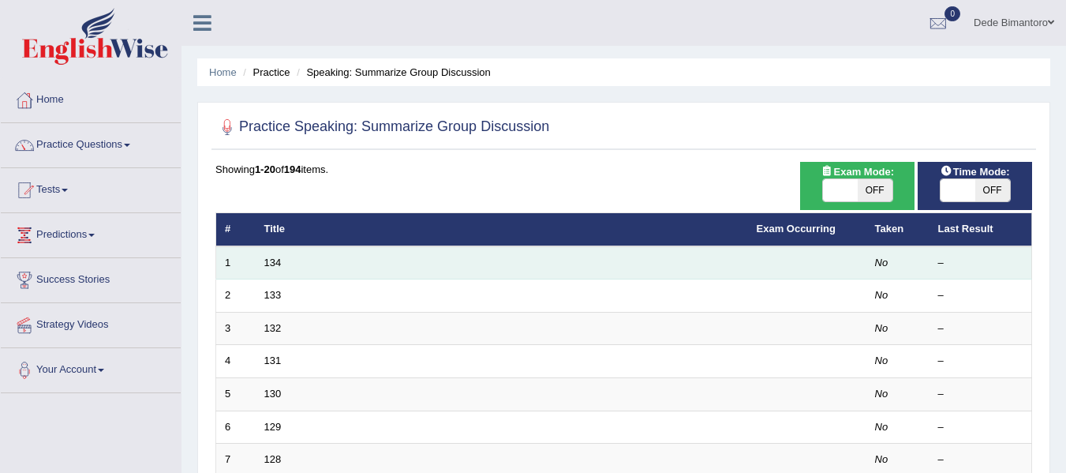
click at [265, 268] on td "134" at bounding box center [502, 262] width 493 height 33
click at [275, 255] on td "134" at bounding box center [502, 262] width 493 height 33
click at [273, 261] on link "134" at bounding box center [272, 263] width 17 height 12
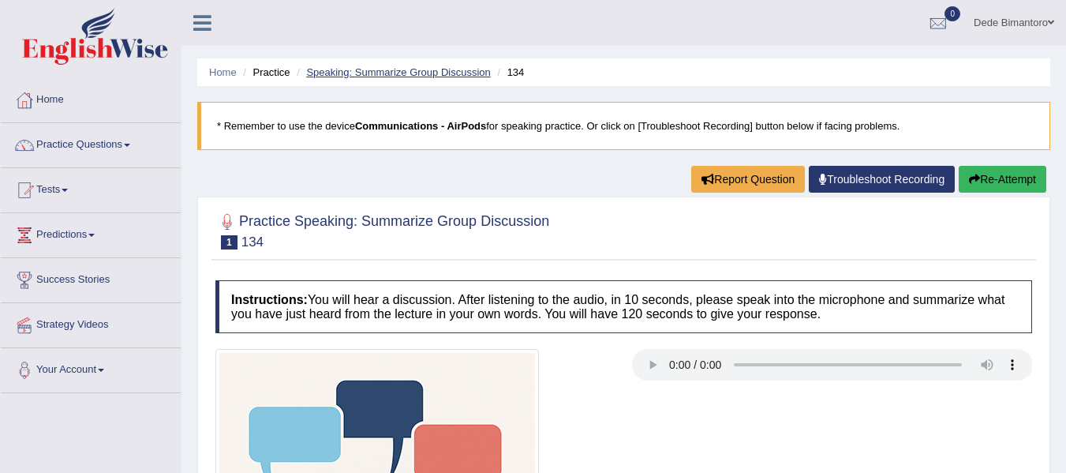
click at [456, 71] on link "Speaking: Summarize Group Discussion" at bounding box center [398, 72] width 184 height 12
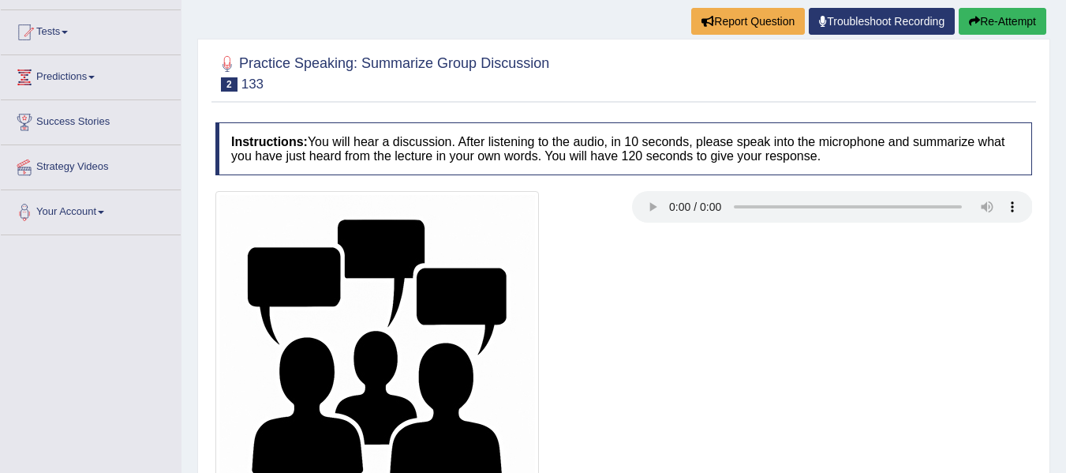
click at [700, 287] on div at bounding box center [624, 353] width 833 height 324
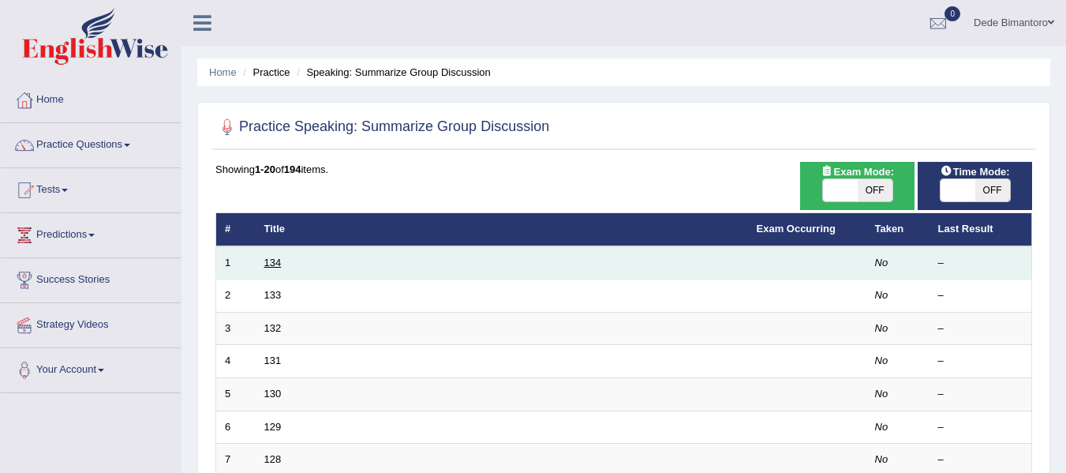
click at [270, 264] on link "134" at bounding box center [272, 263] width 17 height 12
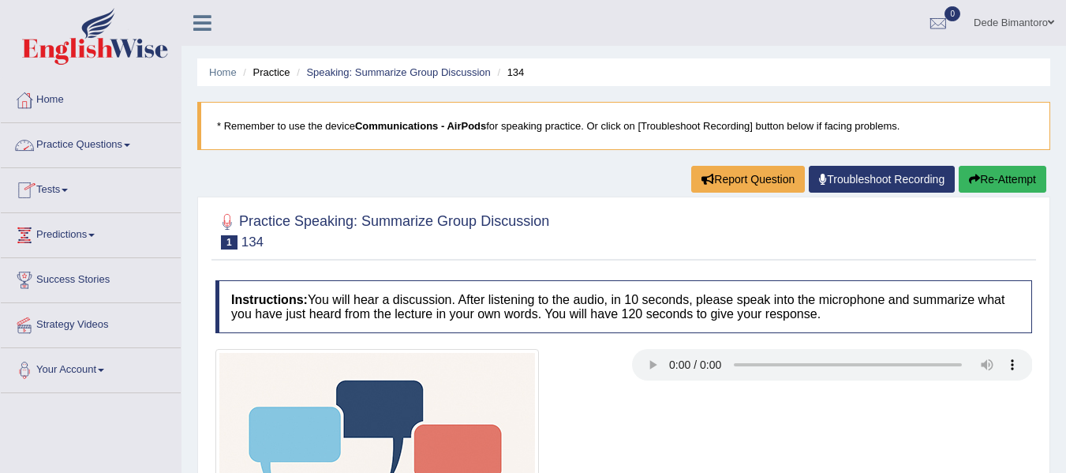
click at [134, 141] on link "Practice Questions" at bounding box center [91, 142] width 180 height 39
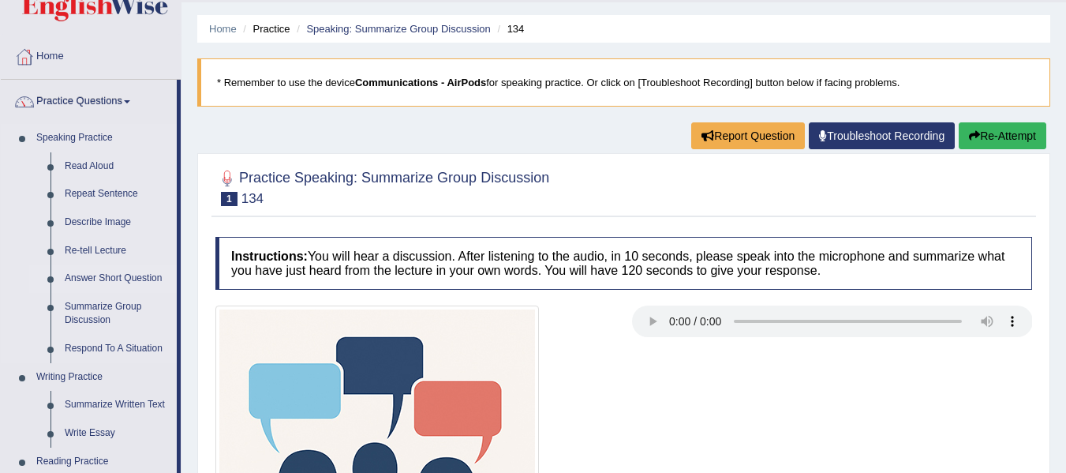
scroll to position [79, 0]
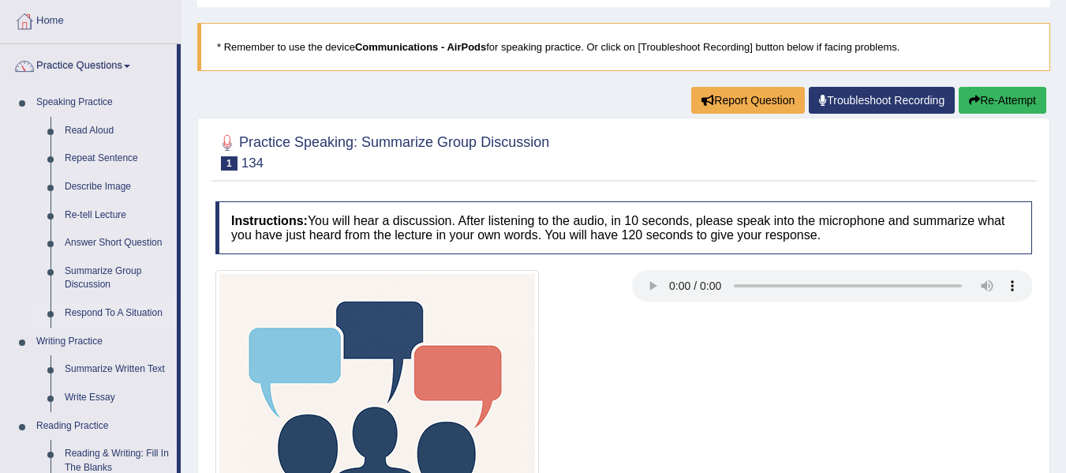
click at [126, 311] on link "Respond To A Situation" at bounding box center [117, 313] width 119 height 28
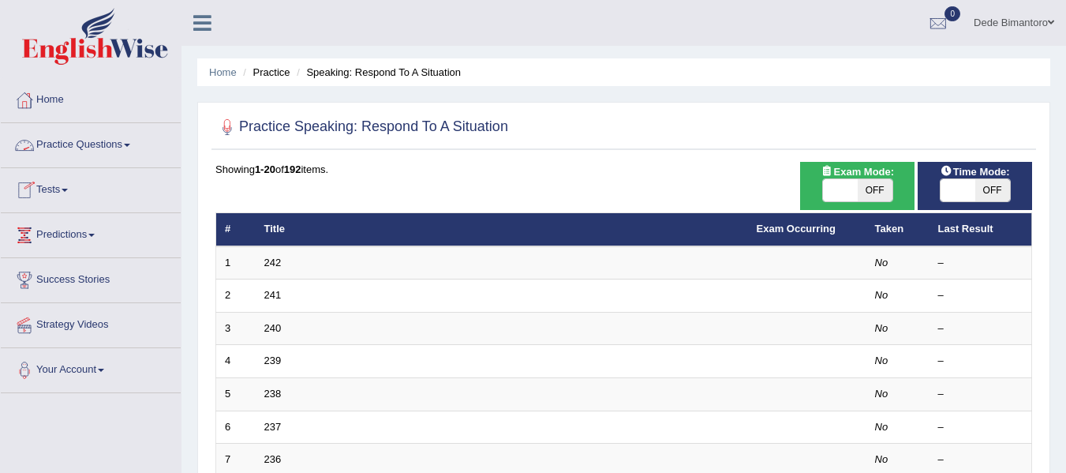
click at [109, 140] on link "Practice Questions" at bounding box center [91, 142] width 180 height 39
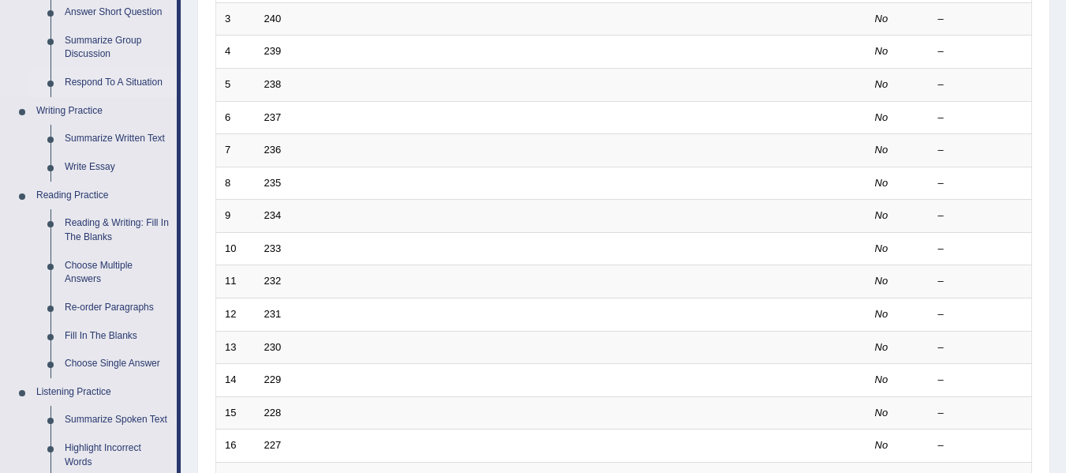
scroll to position [316, 0]
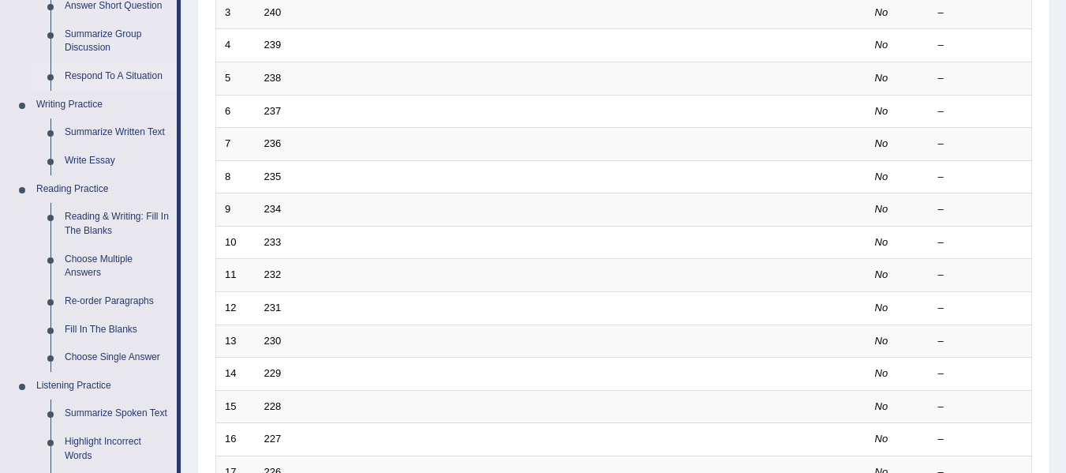
click at [109, 70] on link "Respond To A Situation" at bounding box center [117, 76] width 119 height 28
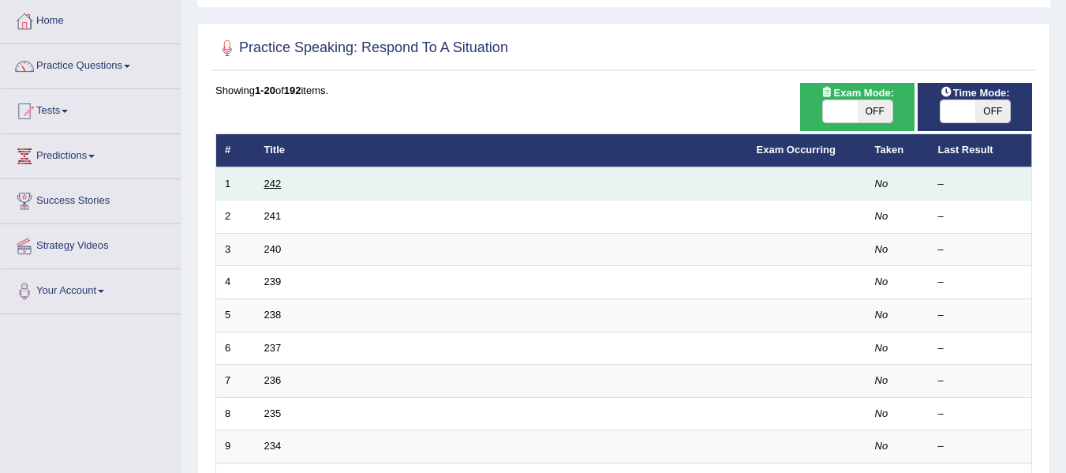
click at [279, 181] on link "242" at bounding box center [272, 184] width 17 height 12
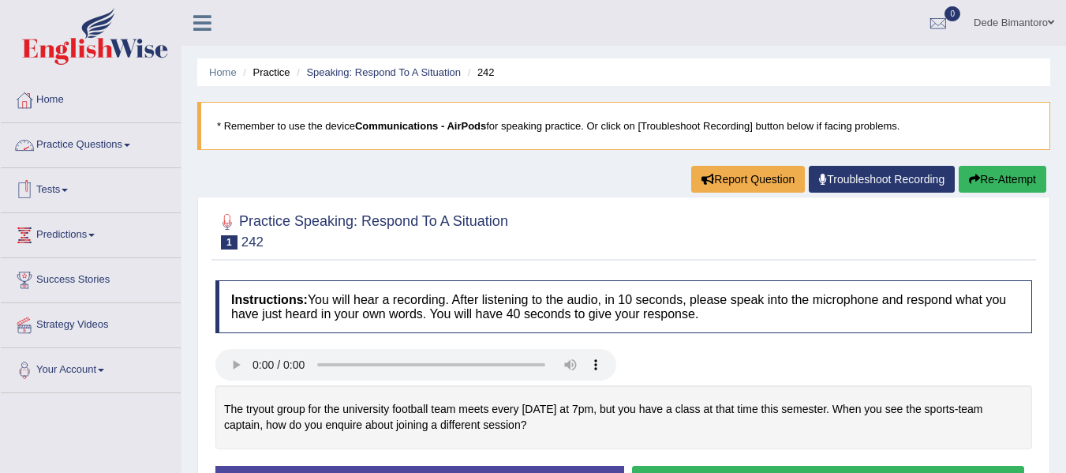
click at [135, 147] on link "Practice Questions" at bounding box center [91, 142] width 180 height 39
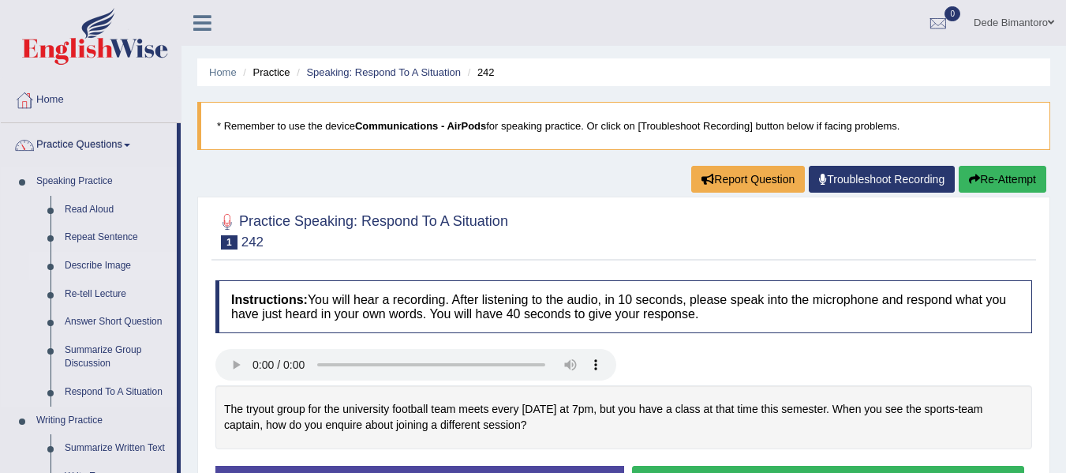
scroll to position [79, 0]
